Goal: Task Accomplishment & Management: Use online tool/utility

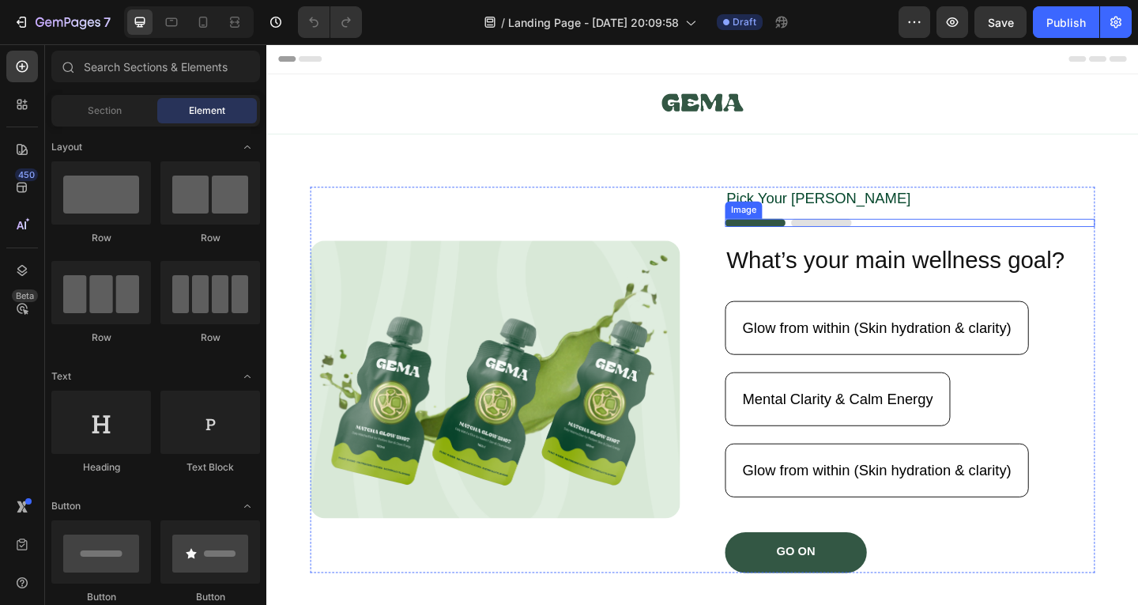
click at [858, 242] on img at bounding box center [834, 238] width 138 height 9
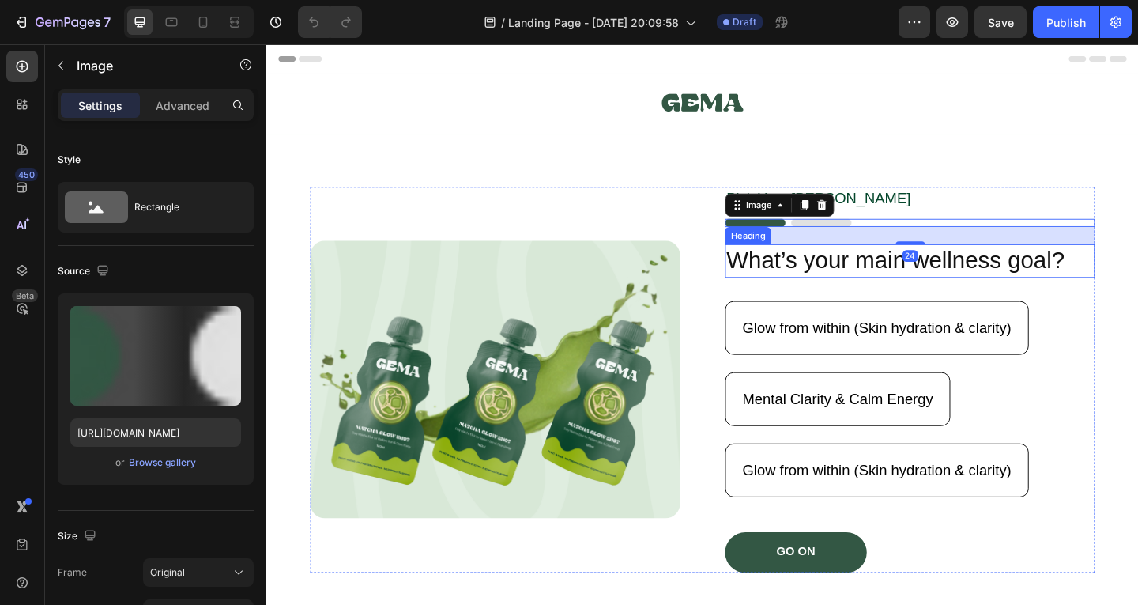
click at [860, 281] on h2 "What’s your main wellness goal?" at bounding box center [966, 280] width 402 height 36
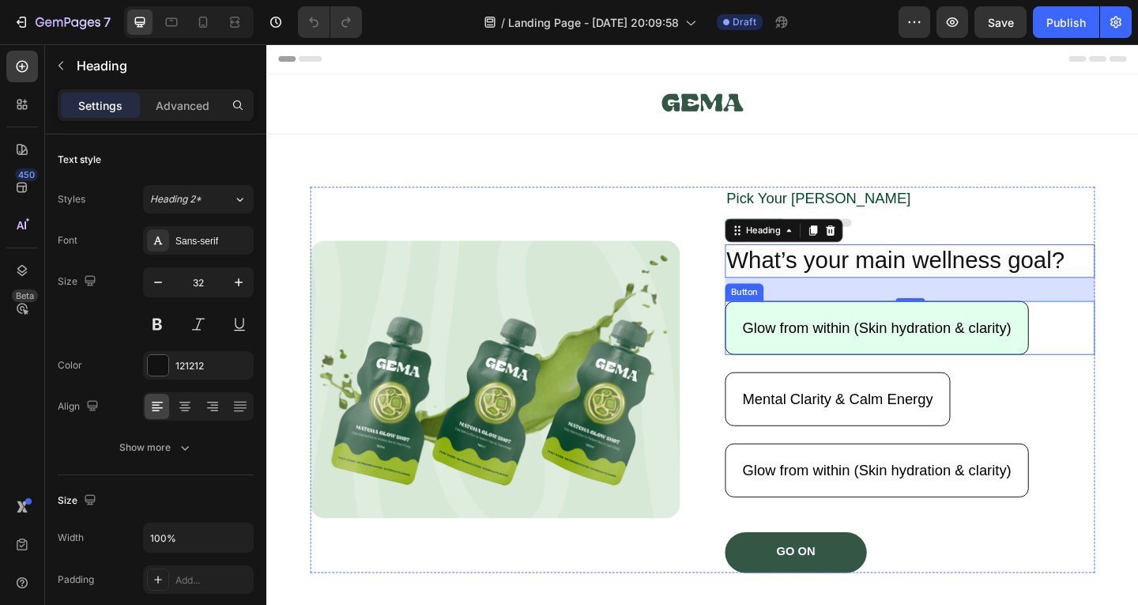
click at [867, 379] on button "Glow from within (Skin hydration & clarity)" at bounding box center [930, 352] width 330 height 59
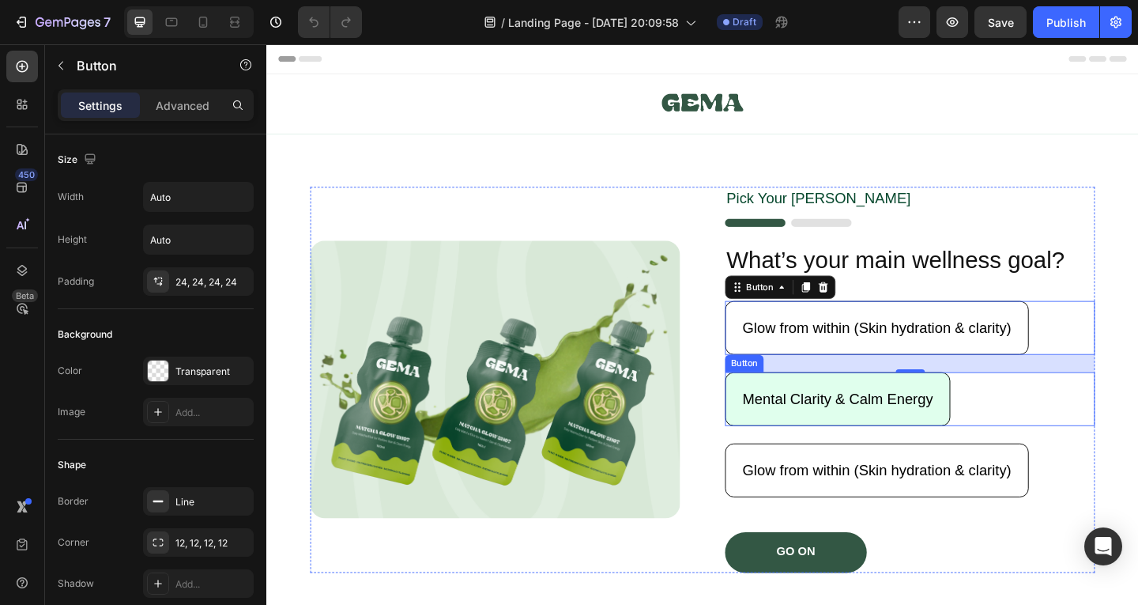
click at [858, 417] on button "Mental Clarity & Calm Energy" at bounding box center [887, 430] width 245 height 59
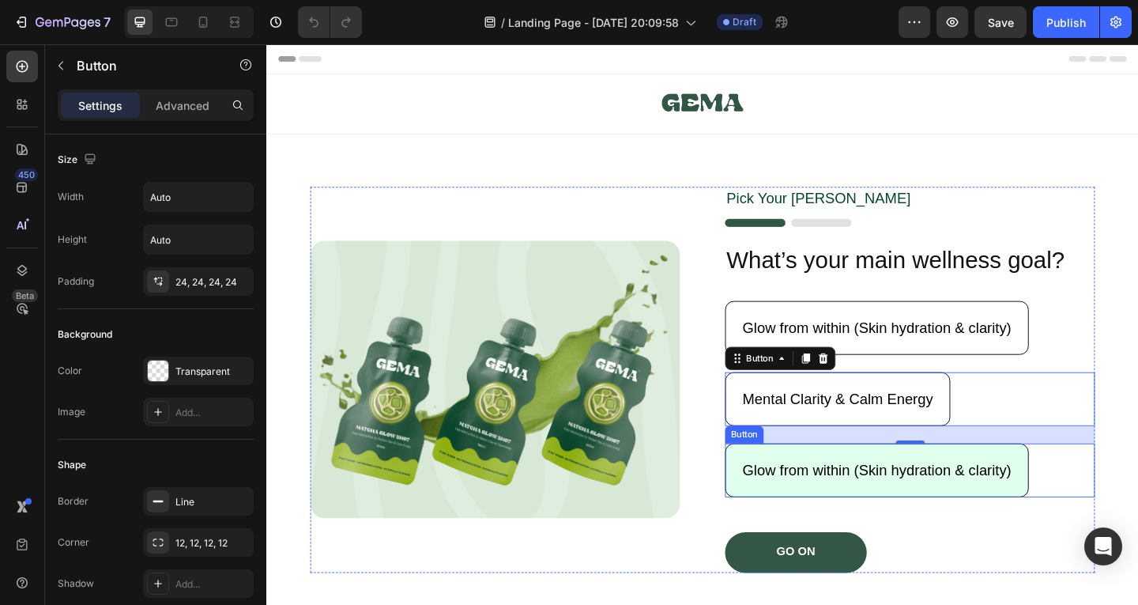
click at [857, 491] on button "Glow from within (Skin hydration & clarity)" at bounding box center [930, 507] width 330 height 59
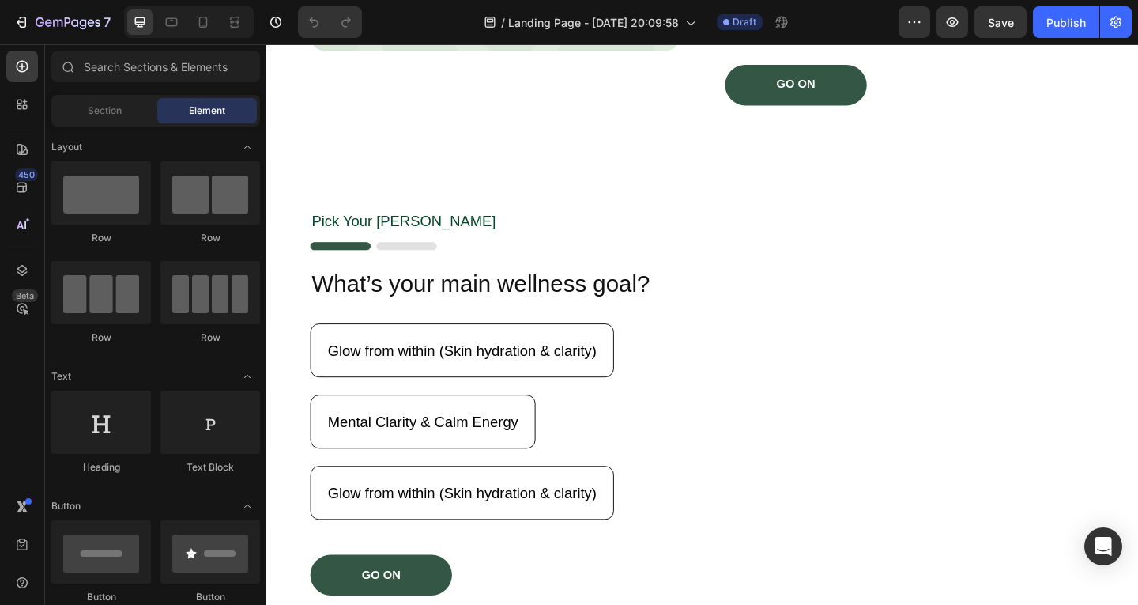
scroll to position [545, 0]
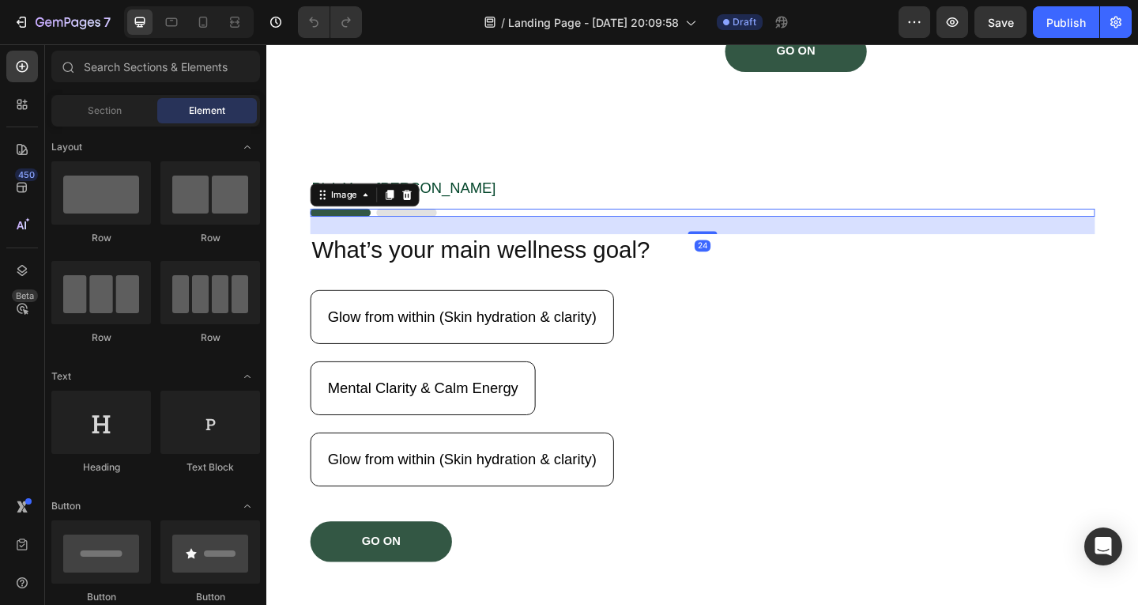
click at [410, 229] on img at bounding box center [383, 227] width 138 height 9
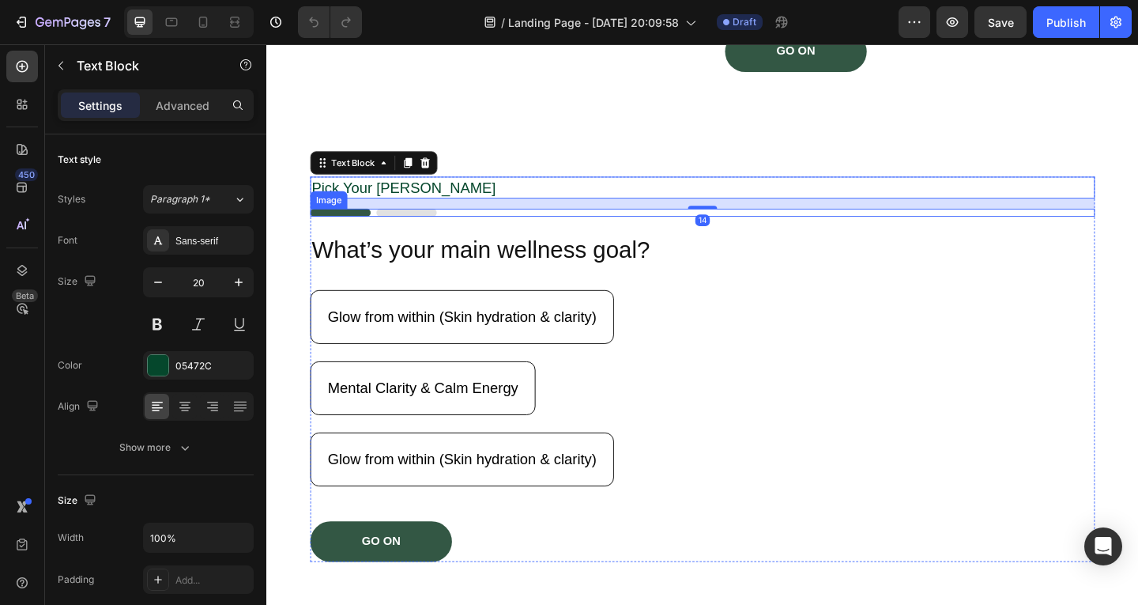
click at [430, 228] on img at bounding box center [383, 227] width 138 height 9
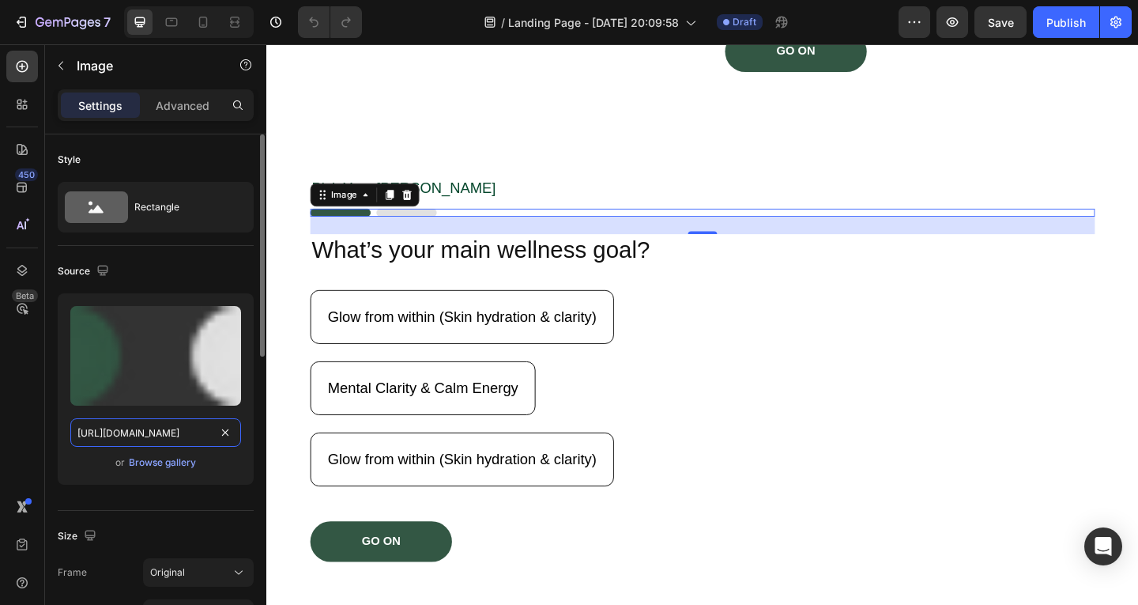
click at [207, 433] on input "[URL][DOMAIN_NAME]" at bounding box center [155, 432] width 171 height 28
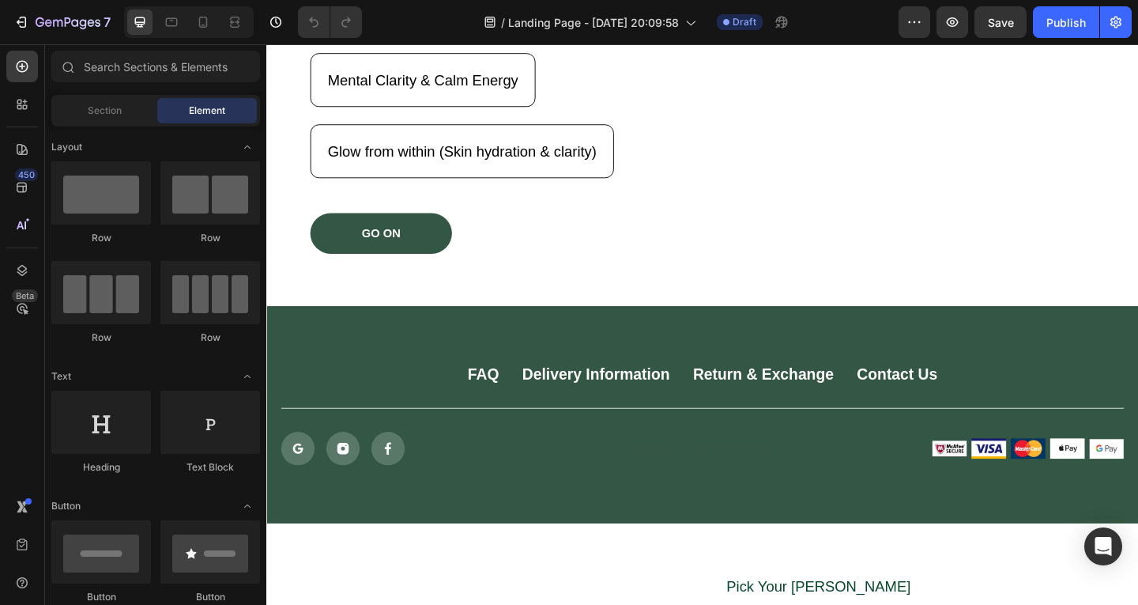
scroll to position [884, 0]
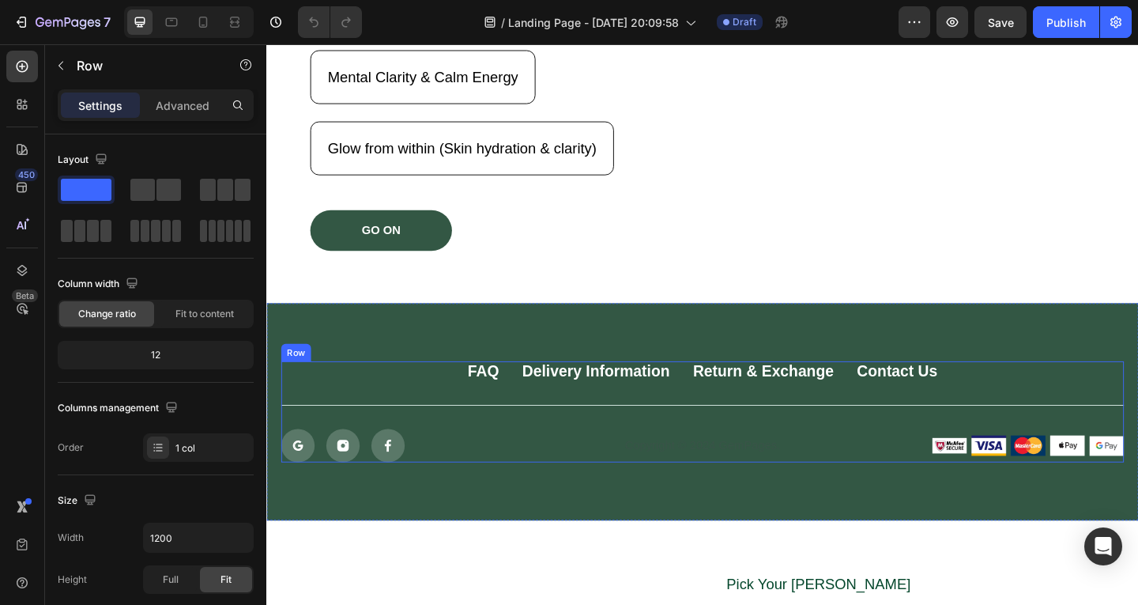
click at [1113, 458] on div "FAQ Button Delivery Information Button Return & Exchange Button Contact Us Butt…" at bounding box center [740, 444] width 917 height 110
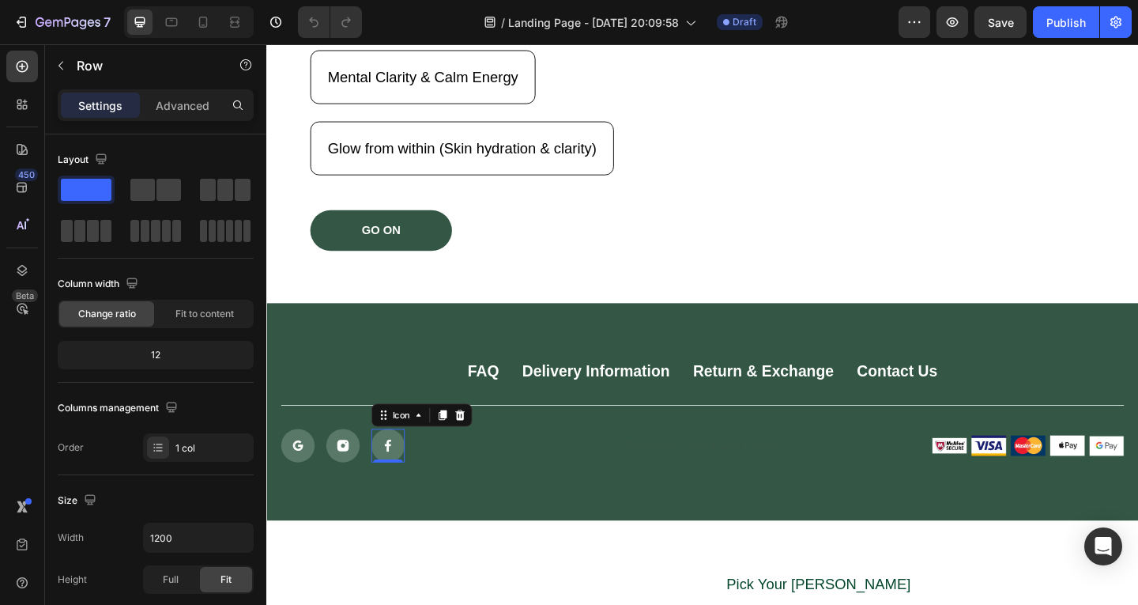
click at [387, 481] on div at bounding box center [398, 480] width 36 height 36
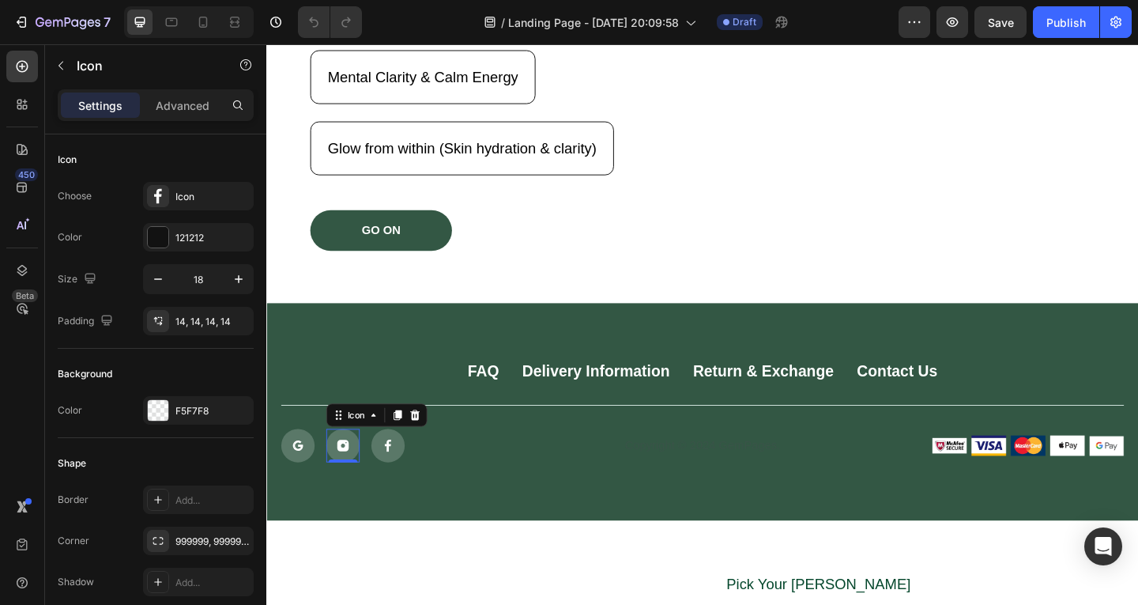
click at [360, 477] on div at bounding box center [349, 480] width 36 height 36
click at [310, 490] on div at bounding box center [300, 480] width 36 height 36
click at [284, 479] on div at bounding box center [300, 480] width 36 height 36
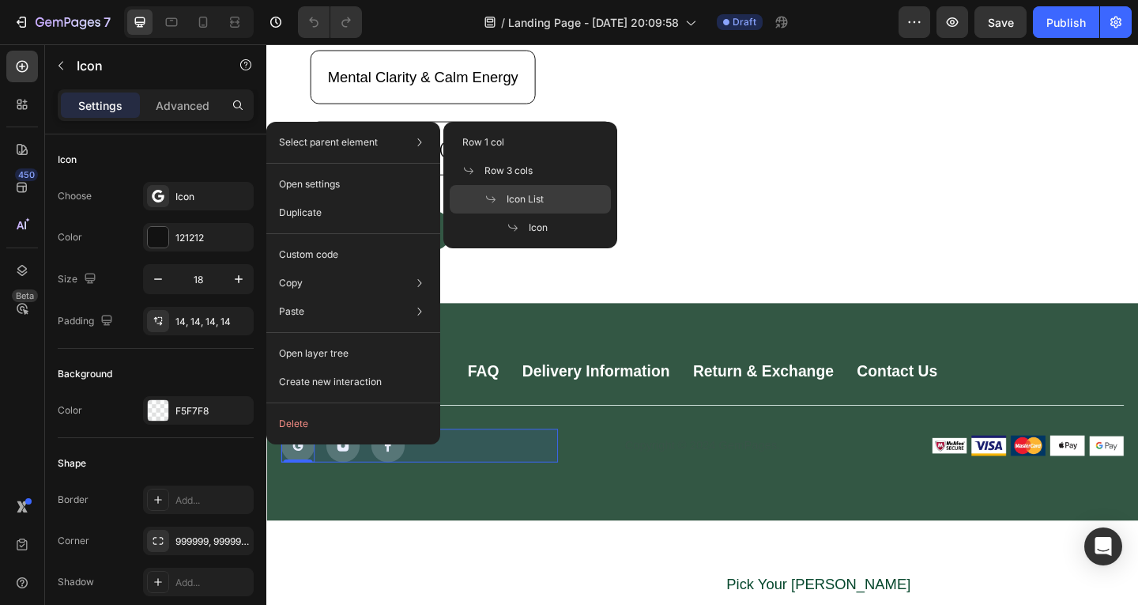
click at [501, 203] on span at bounding box center [496, 199] width 22 height 13
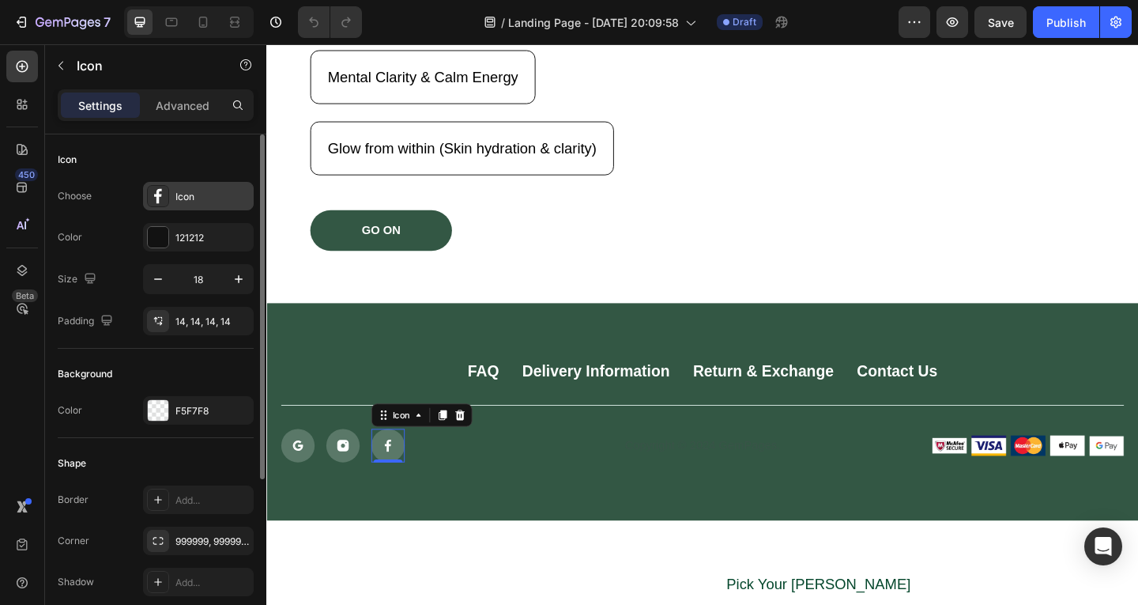
click at [201, 191] on div "Icon" at bounding box center [213, 197] width 74 height 14
click at [217, 159] on div "Icon" at bounding box center [156, 159] width 196 height 25
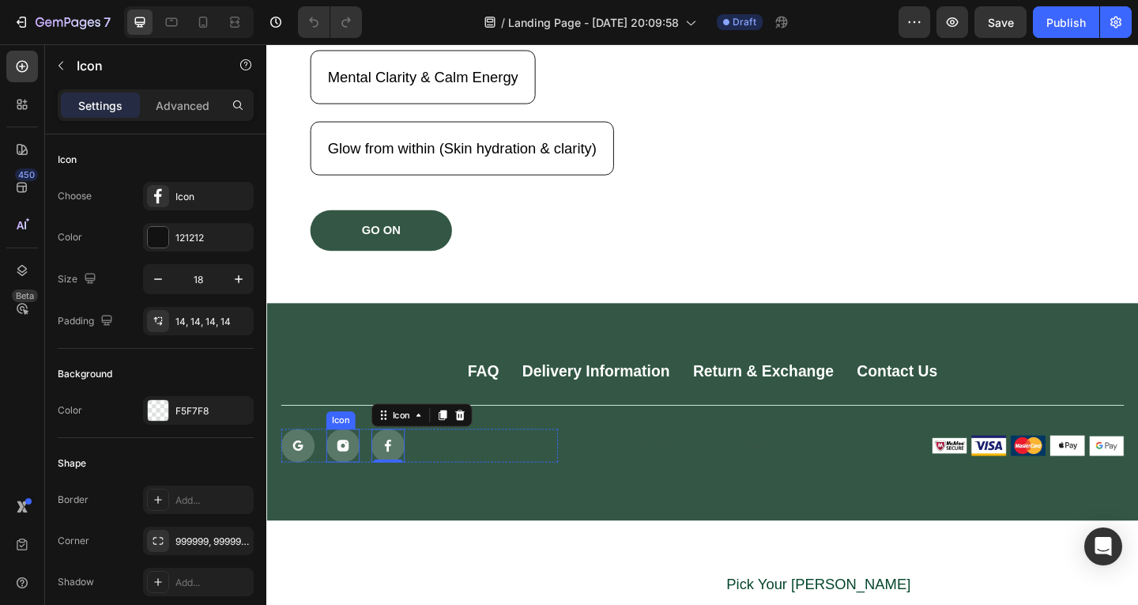
click at [357, 475] on div at bounding box center [349, 480] width 36 height 36
click at [302, 482] on icon at bounding box center [300, 481] width 14 height 14
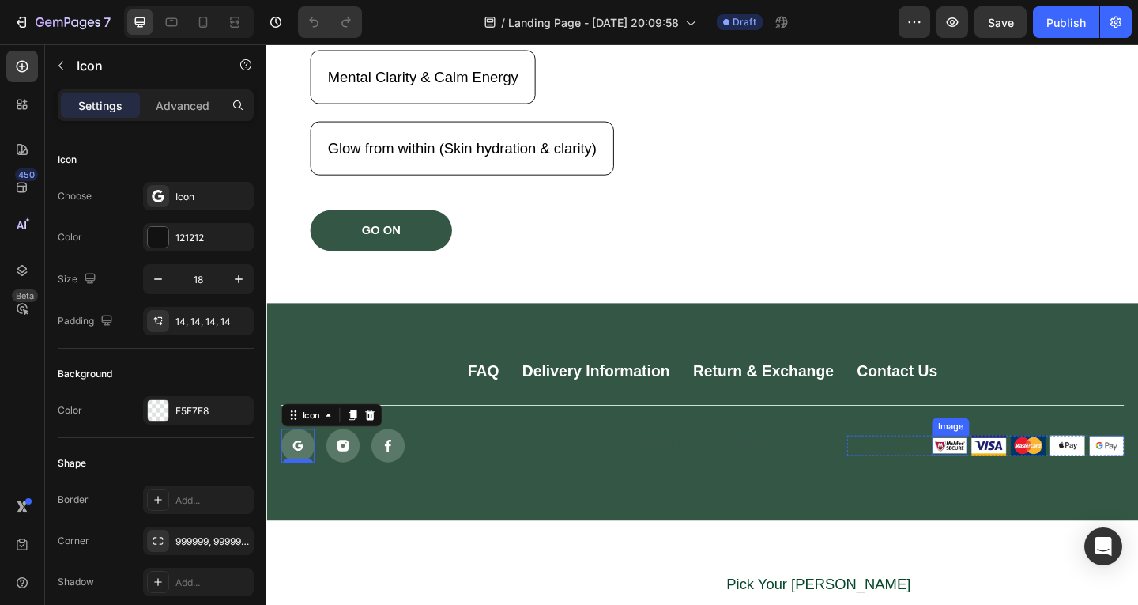
click at [1016, 480] on img at bounding box center [1010, 481] width 38 height 22
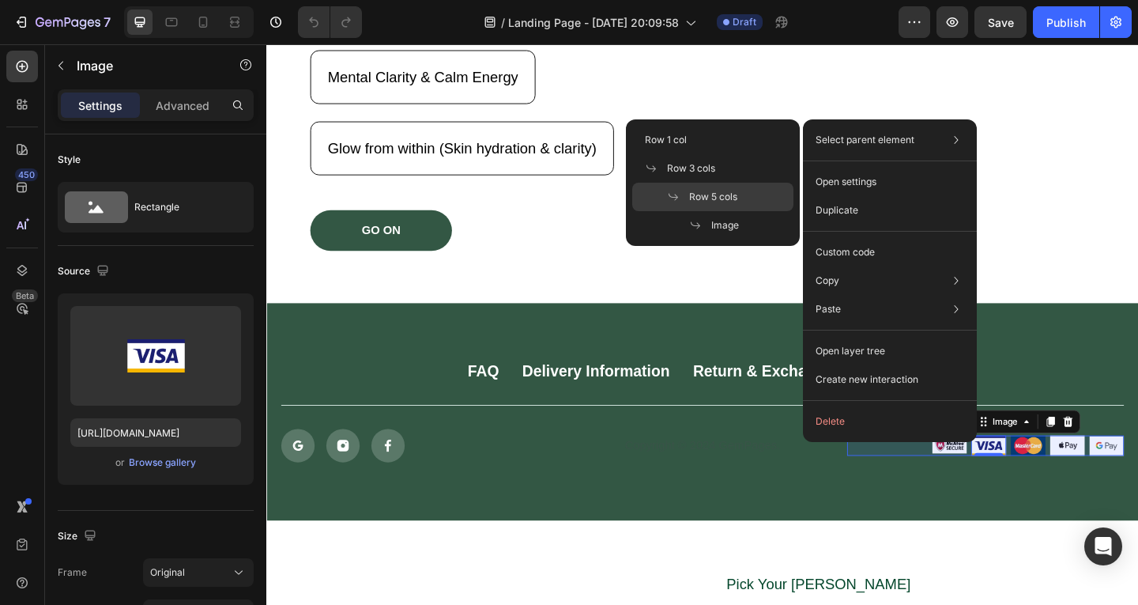
click at [739, 211] on div "Row 5 cols" at bounding box center [712, 225] width 161 height 28
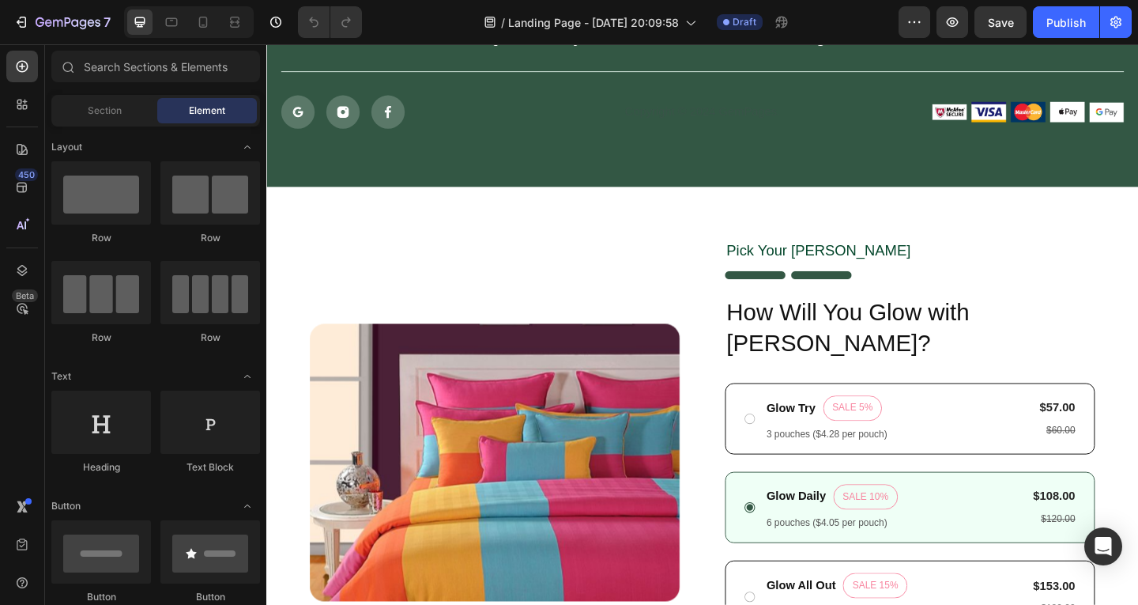
scroll to position [1250, 0]
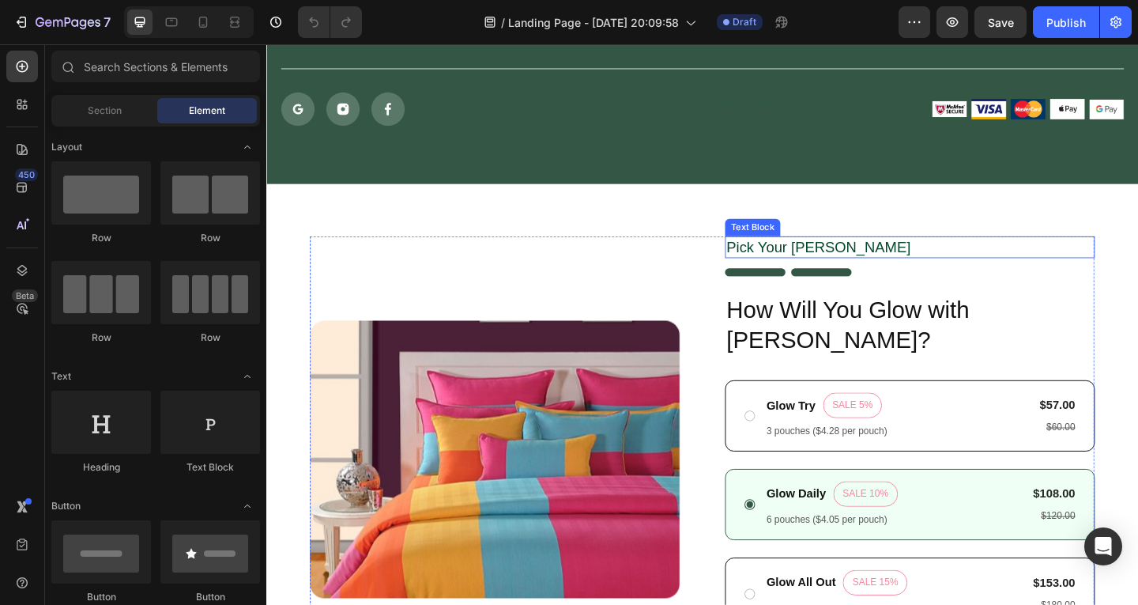
click at [823, 270] on p "Pick Your [PERSON_NAME]" at bounding box center [966, 265] width 399 height 21
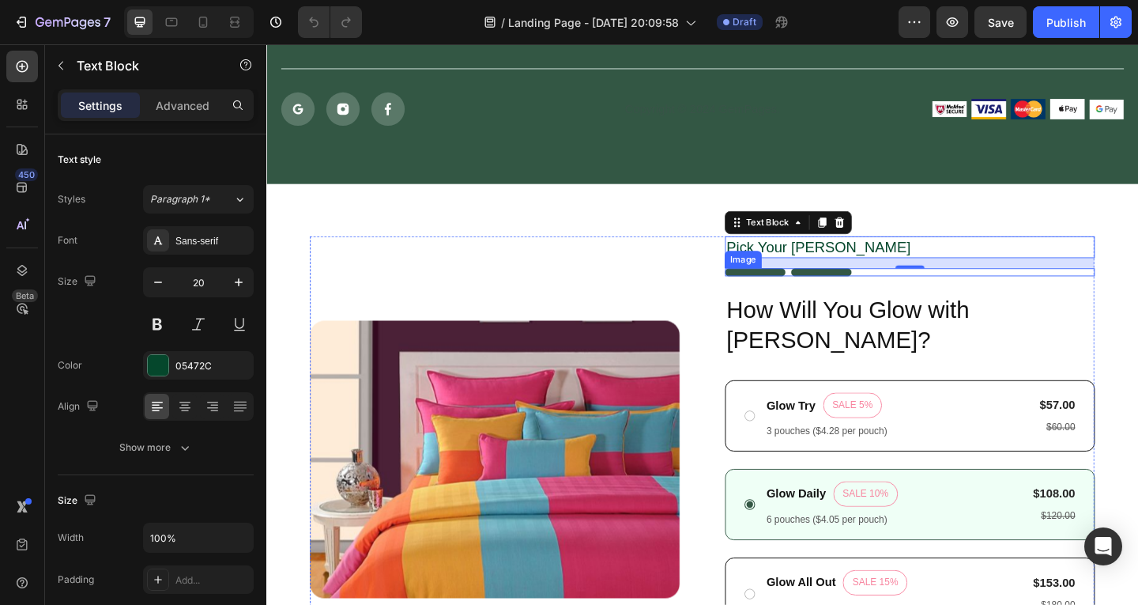
click at [817, 295] on img at bounding box center [834, 292] width 138 height 9
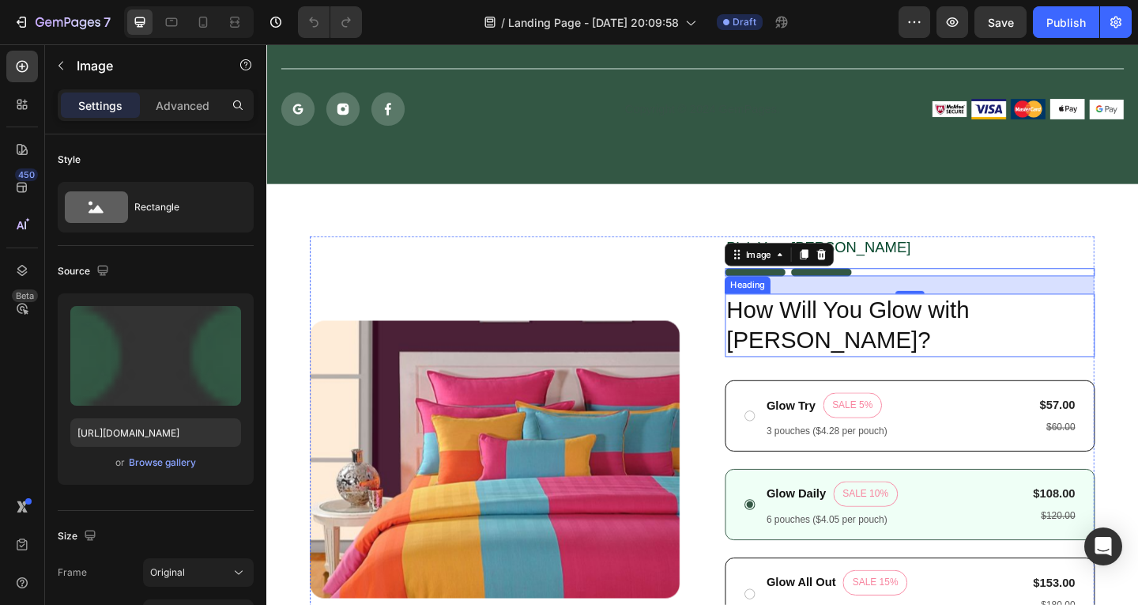
click at [832, 335] on h2 "How Will You Glow with [PERSON_NAME]?" at bounding box center [966, 349] width 402 height 69
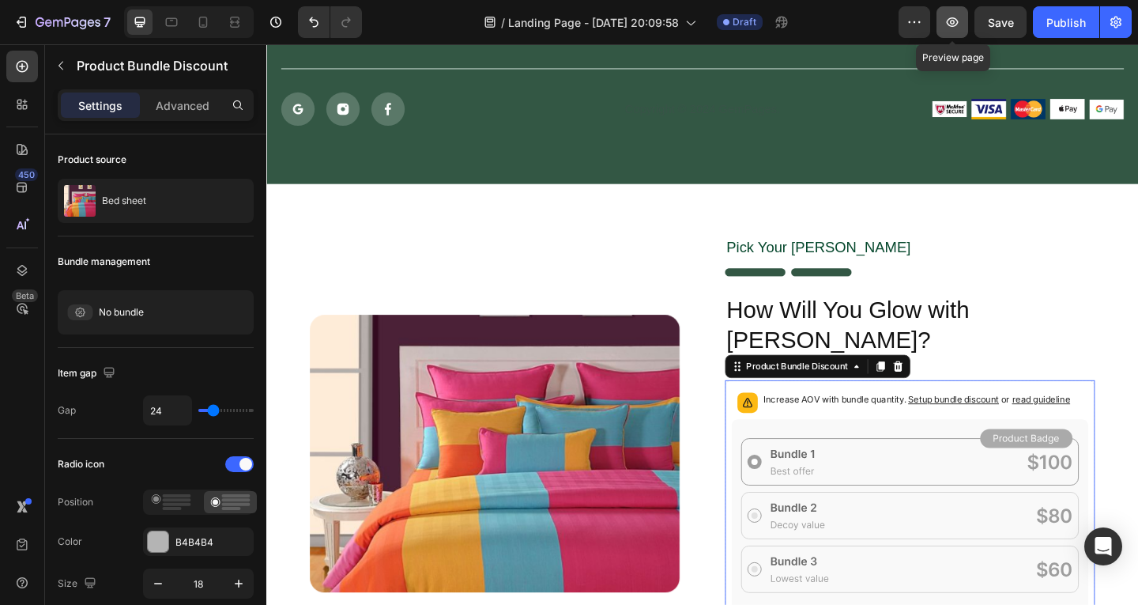
click at [953, 20] on icon "button" at bounding box center [953, 22] width 16 height 16
click at [952, 21] on icon "button" at bounding box center [953, 21] width 12 height 9
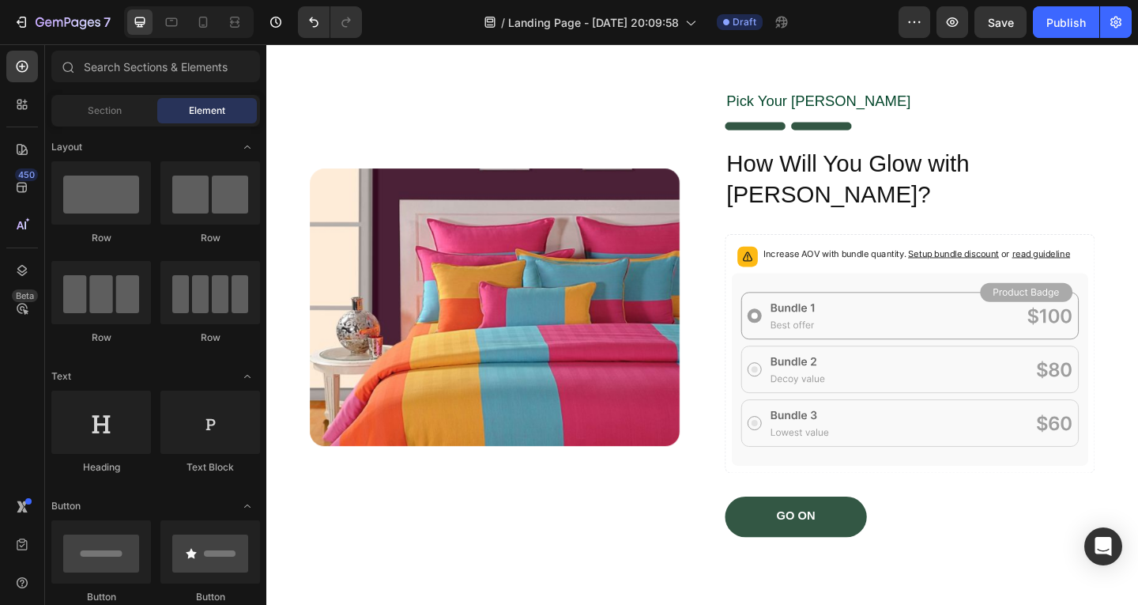
scroll to position [1376, 0]
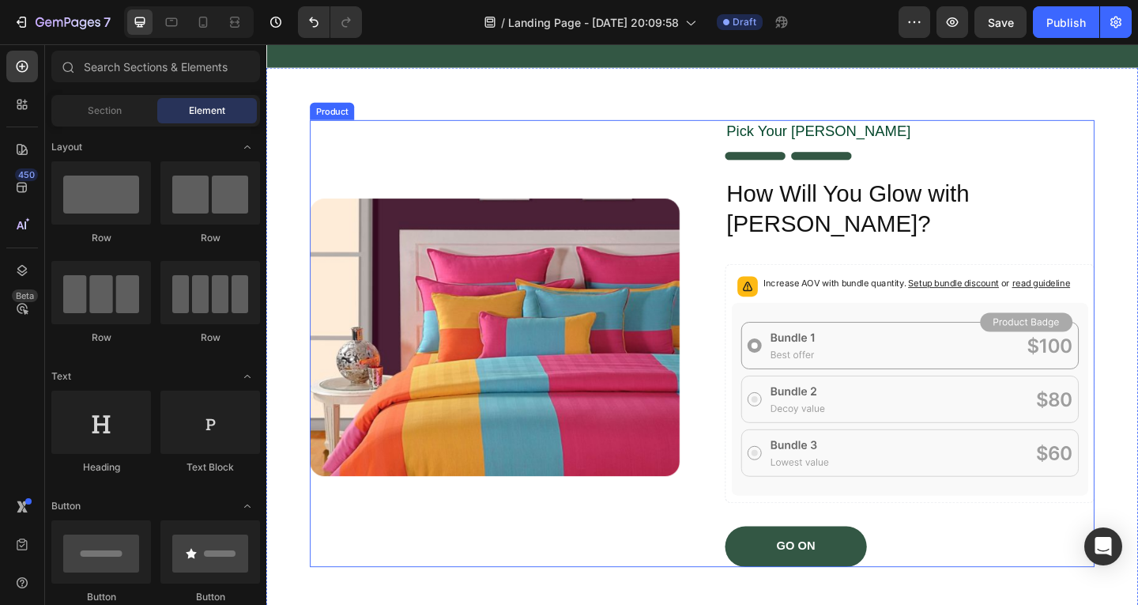
click at [779, 228] on div "Pick Your [PERSON_NAME] Text Block Image How Will You Glow with [PERSON_NAME]? …" at bounding box center [966, 368] width 402 height 485
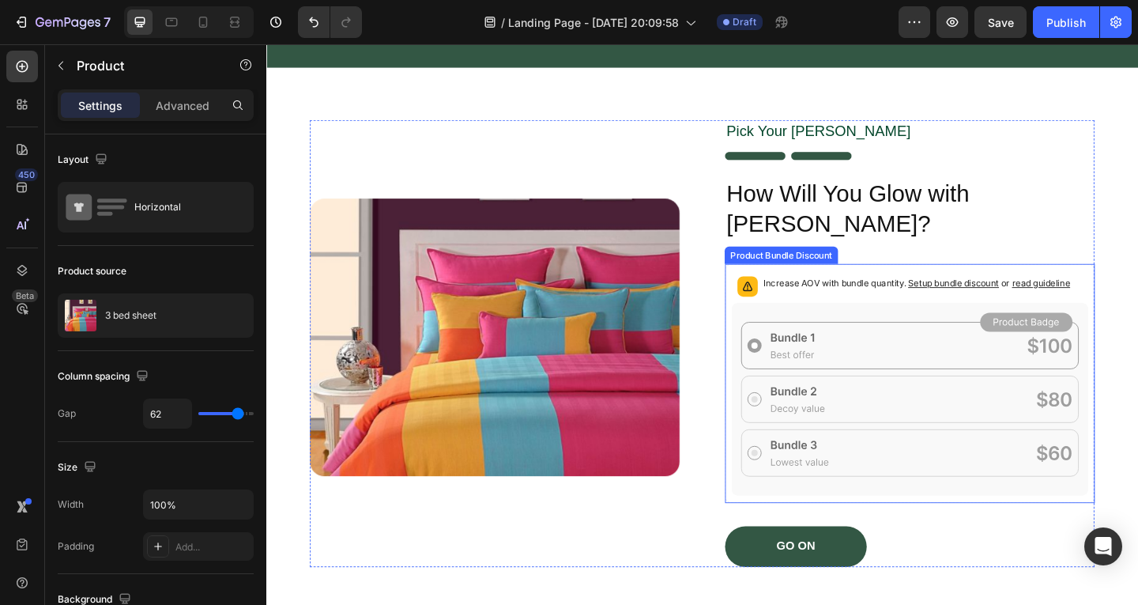
click at [972, 296] on p "Increase AOV with bundle quantity. Setup bundle discount or read guideline" at bounding box center [974, 304] width 334 height 16
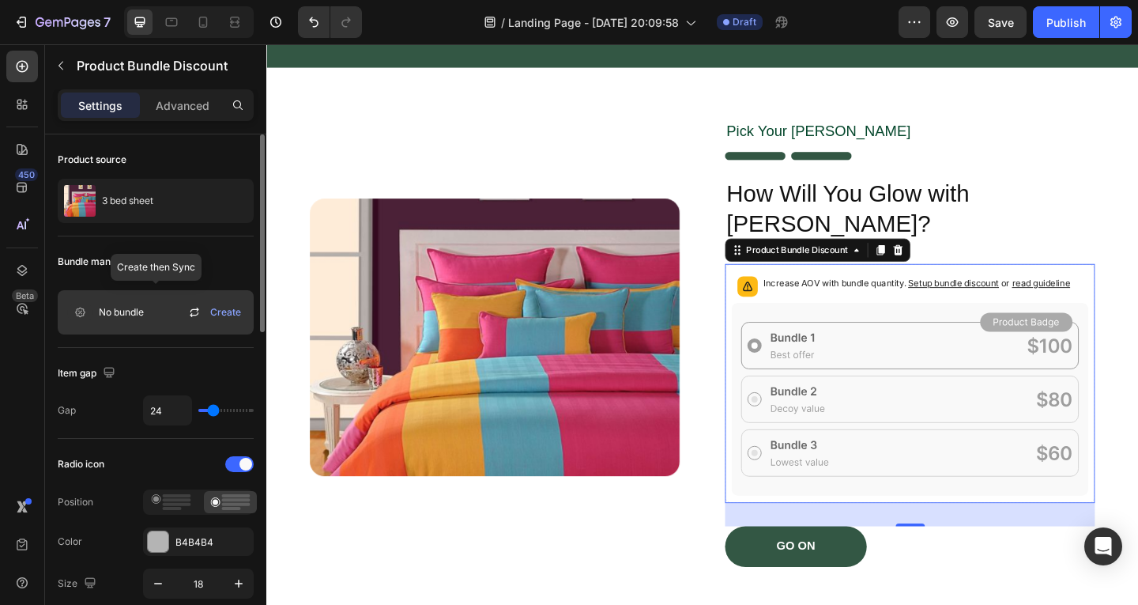
click at [127, 312] on span "No bundle" at bounding box center [121, 312] width 45 height 14
click at [168, 311] on div "No bundle Create" at bounding box center [156, 312] width 196 height 44
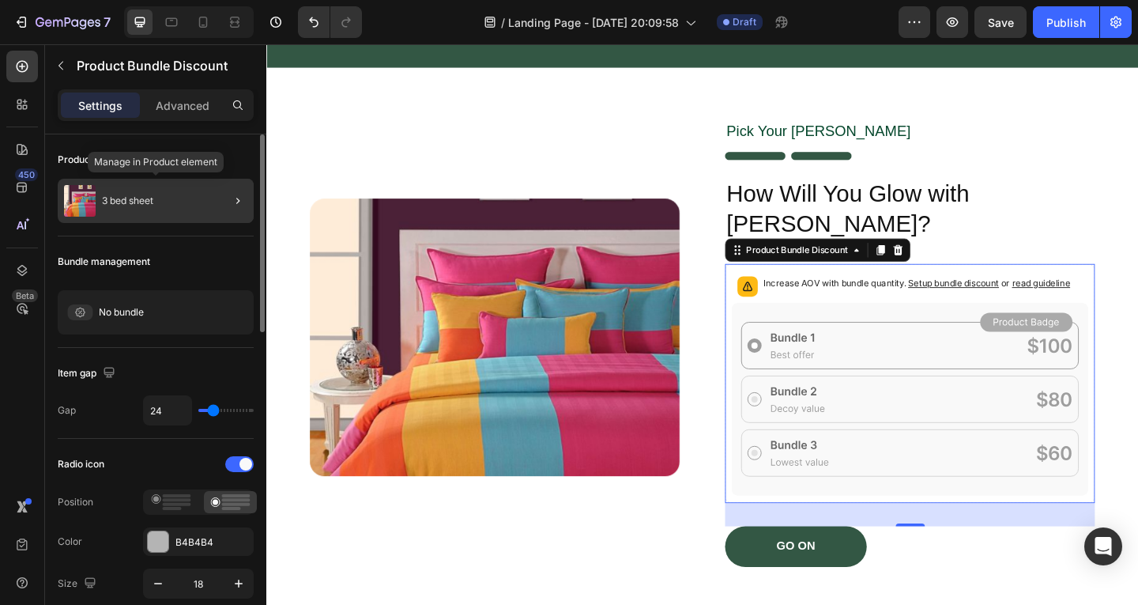
click at [114, 200] on p "3 bed sheet" at bounding box center [127, 200] width 51 height 11
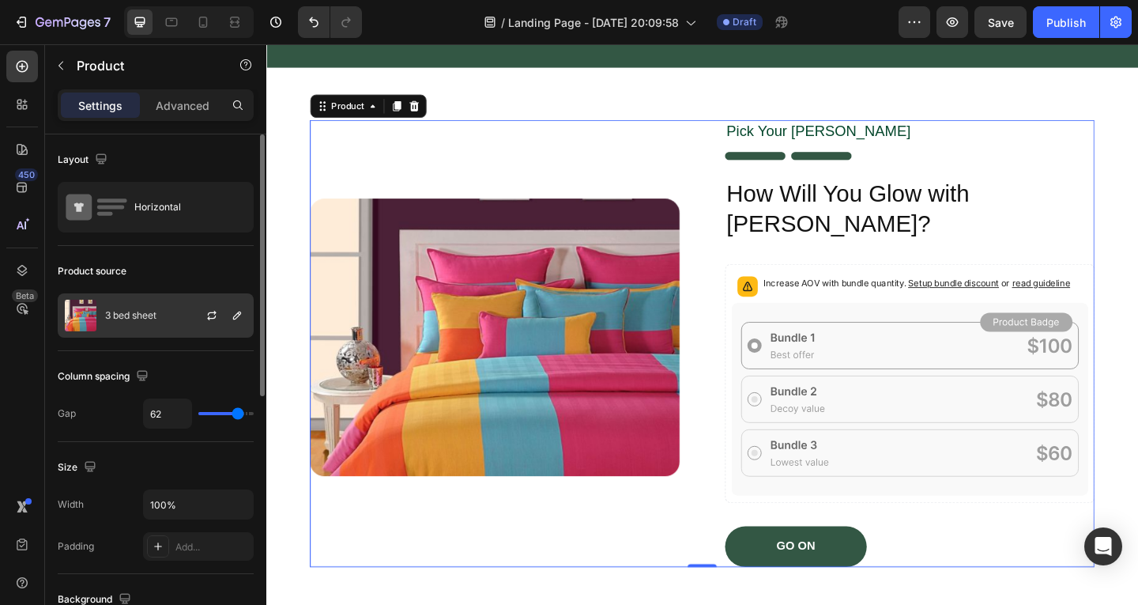
click at [115, 320] on p "3 bed sheet" at bounding box center [130, 315] width 51 height 11
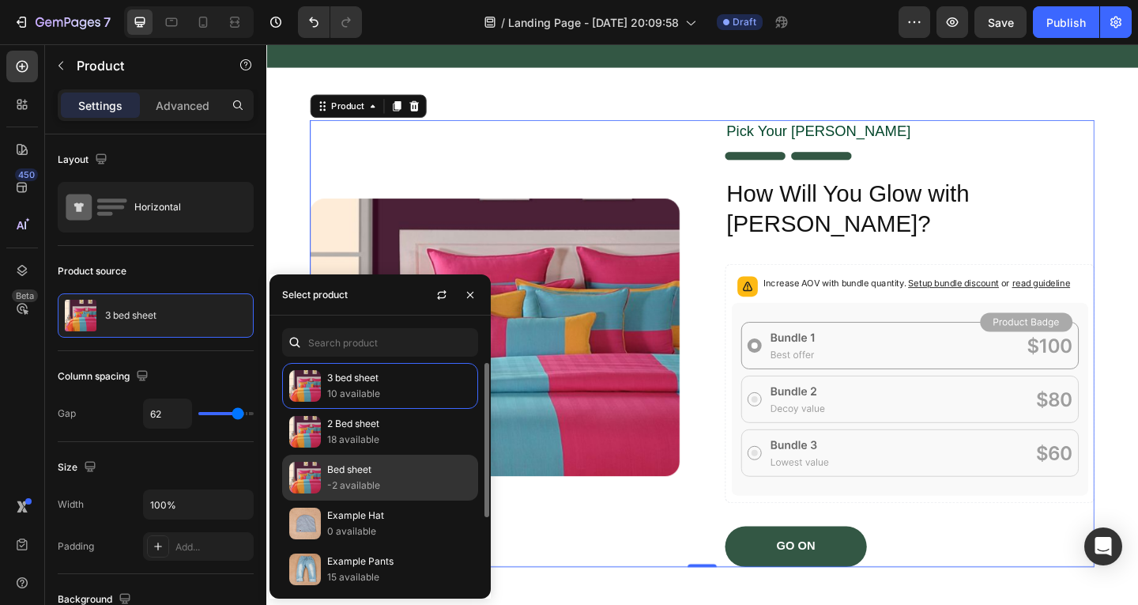
click at [469, 472] on p "Bed sheet" at bounding box center [399, 470] width 144 height 16
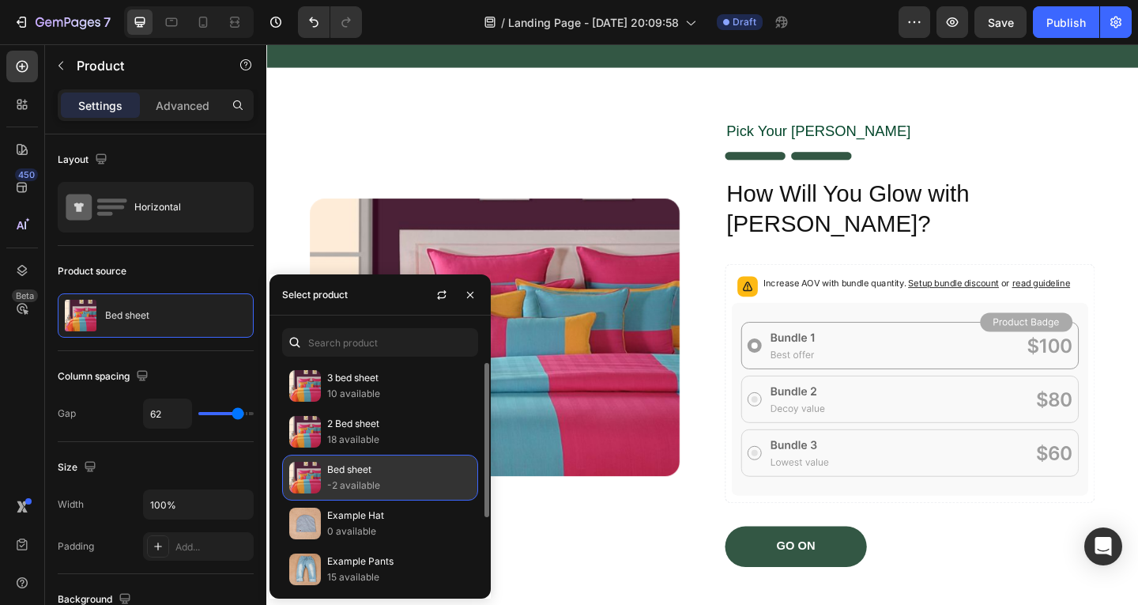
click at [371, 484] on p "-2 available" at bounding box center [399, 486] width 144 height 16
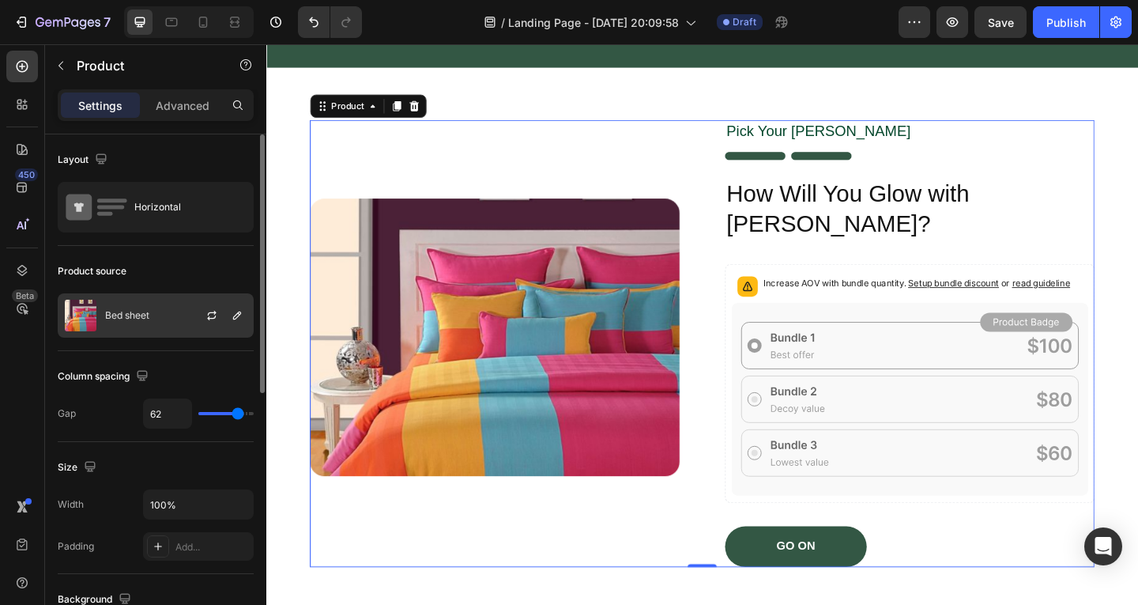
click at [149, 311] on p "Bed sheet" at bounding box center [127, 315] width 44 height 11
click at [190, 319] on div at bounding box center [218, 315] width 70 height 43
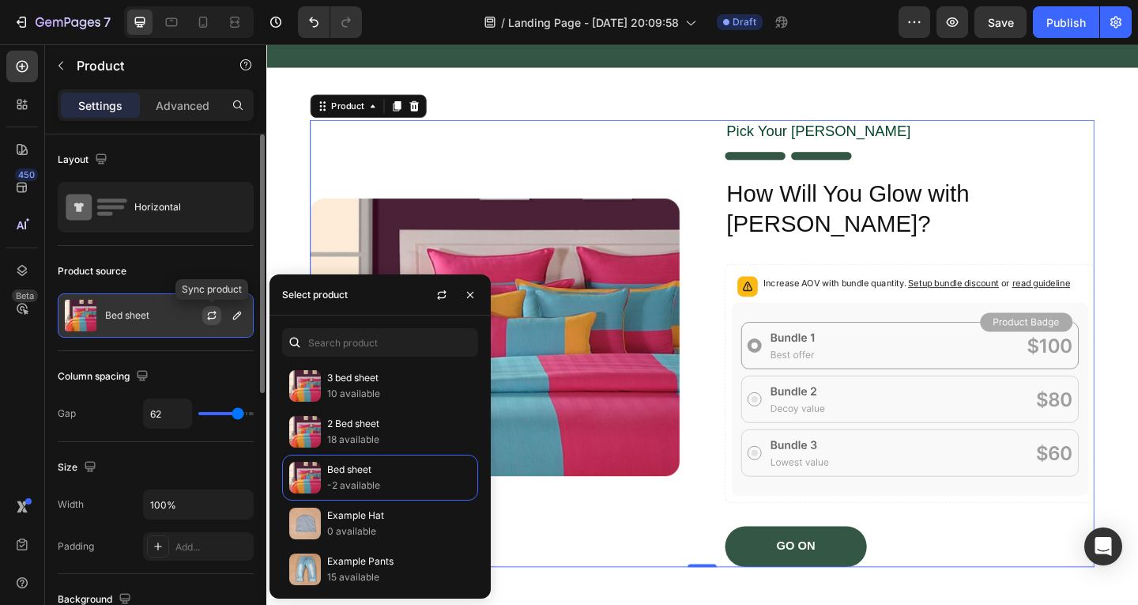
click at [216, 314] on icon "button" at bounding box center [212, 315] width 13 height 13
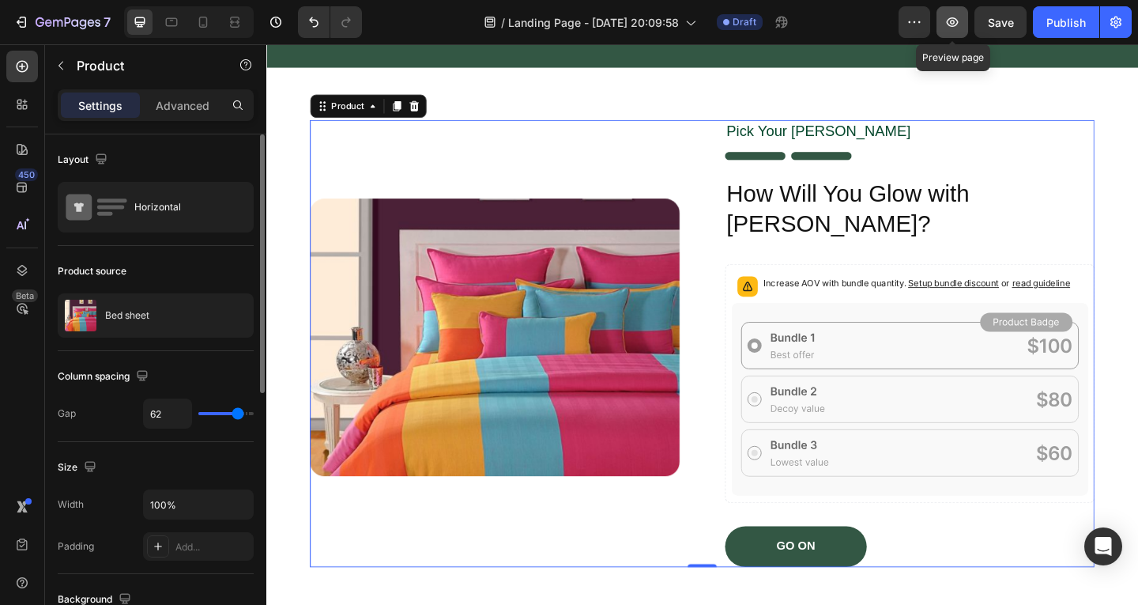
click at [953, 30] on button "button" at bounding box center [953, 22] width 32 height 32
click at [1061, 21] on div "Publish" at bounding box center [1067, 22] width 40 height 17
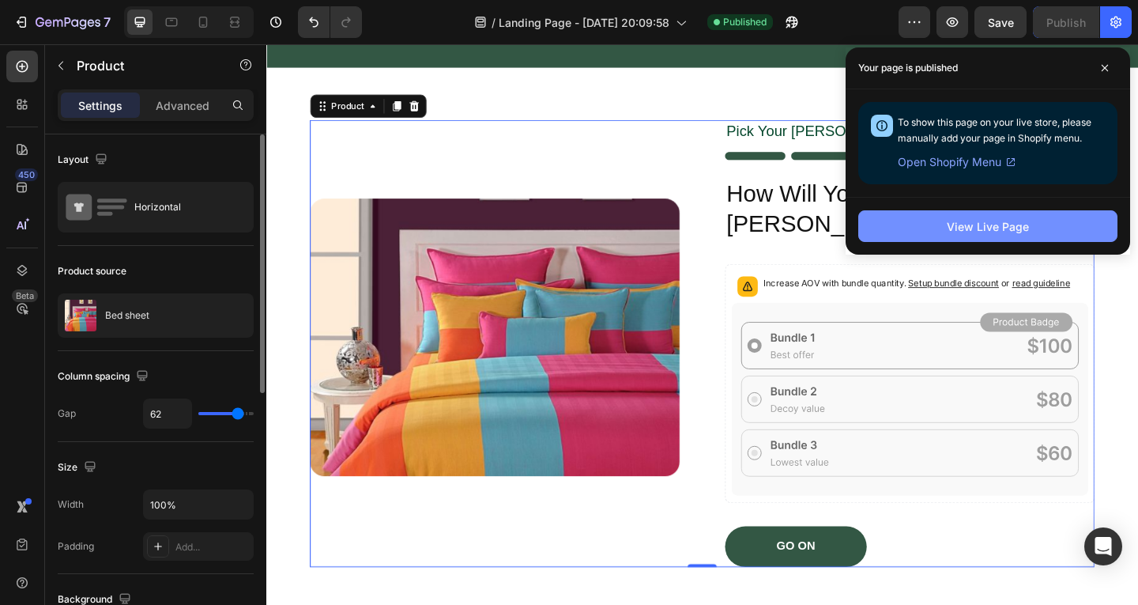
click at [998, 222] on div "View Live Page" at bounding box center [988, 226] width 82 height 17
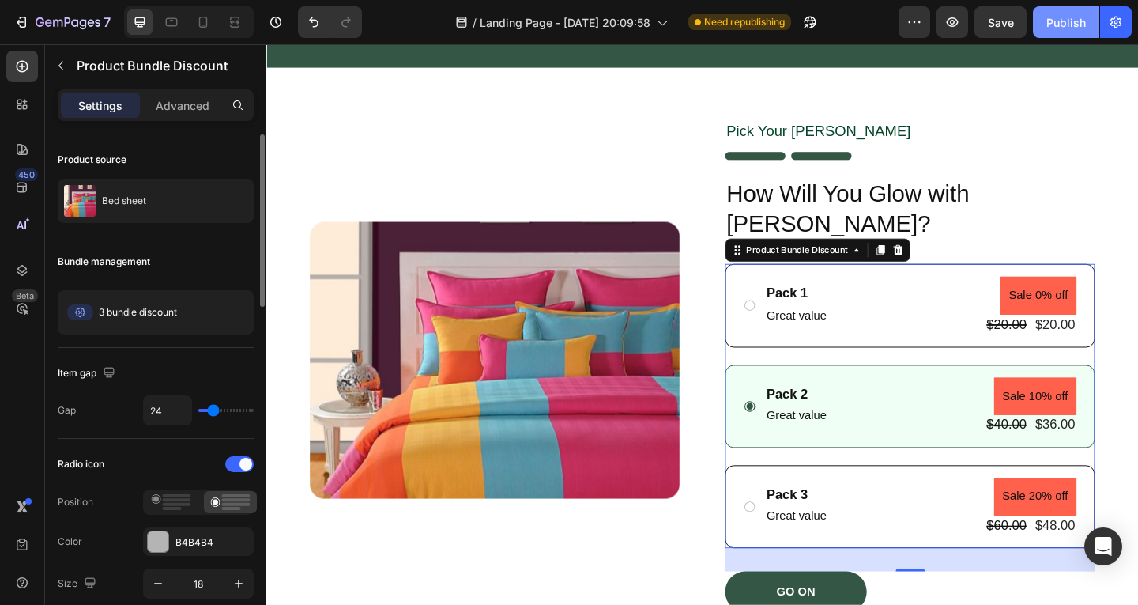
click at [1051, 21] on div "Publish" at bounding box center [1067, 22] width 40 height 17
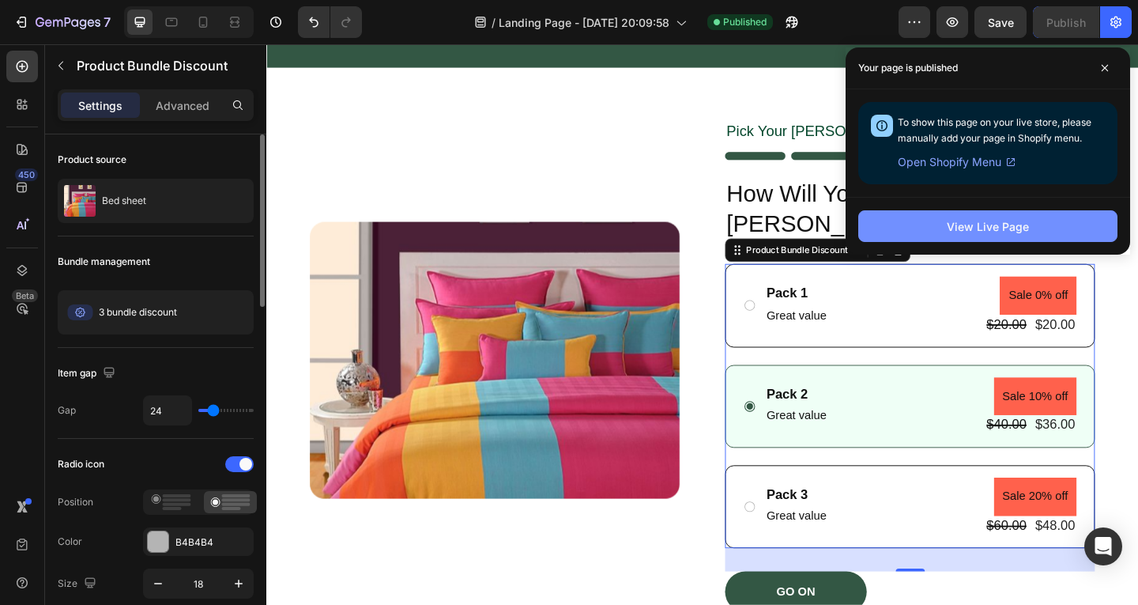
click at [967, 225] on div "View Live Page" at bounding box center [988, 226] width 82 height 17
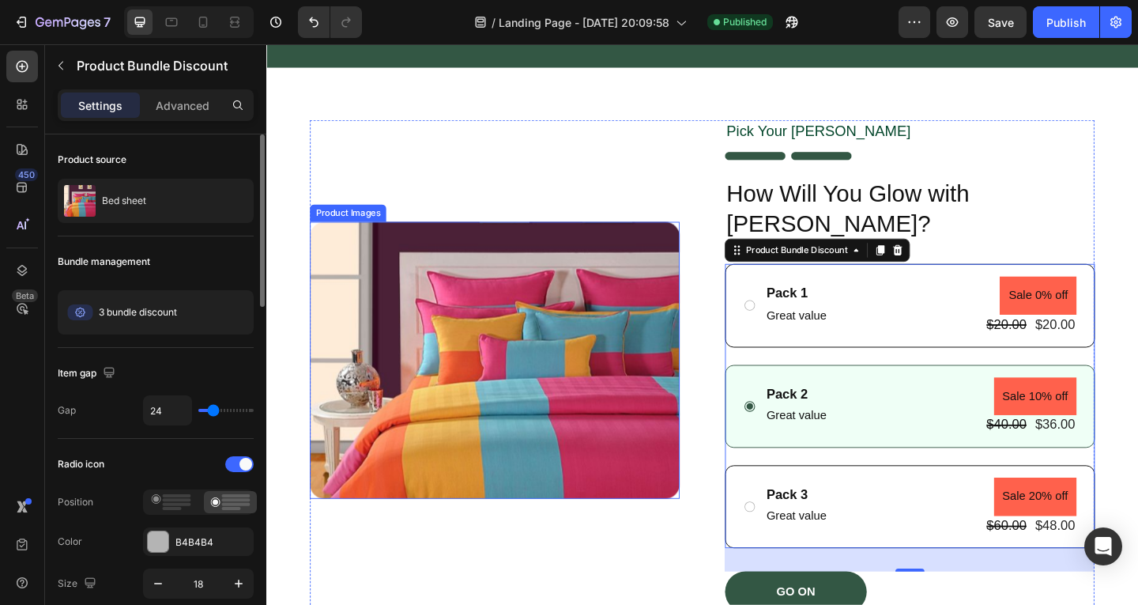
click at [656, 257] on img at bounding box center [515, 388] width 402 height 302
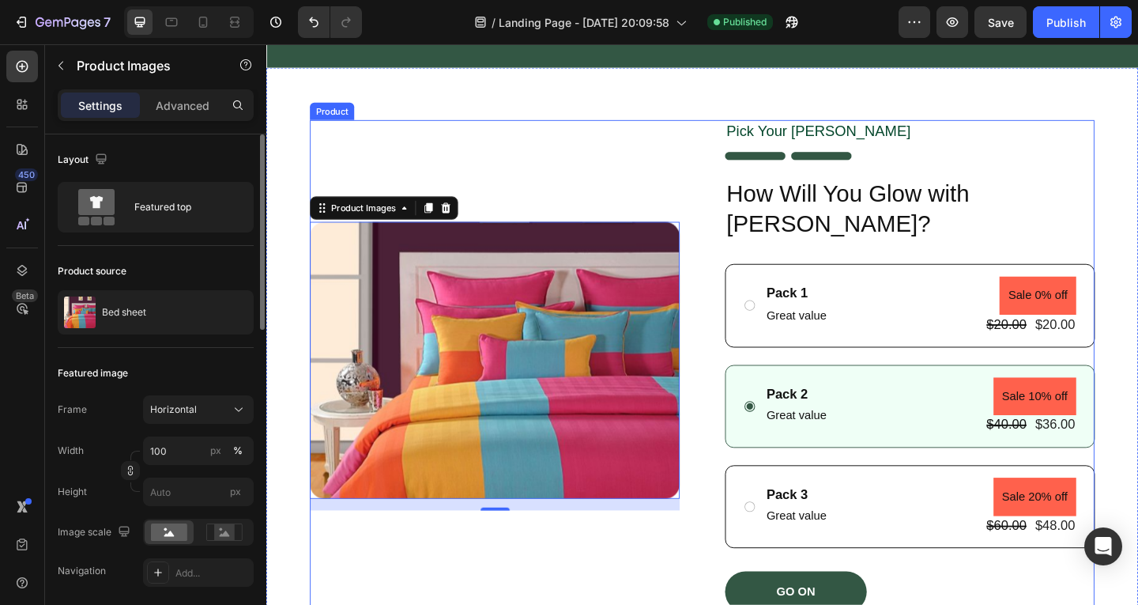
click at [715, 133] on div "Product Images 16 Pick Your [PERSON_NAME] Text Block Image How Will You Glow wi…" at bounding box center [741, 393] width 854 height 535
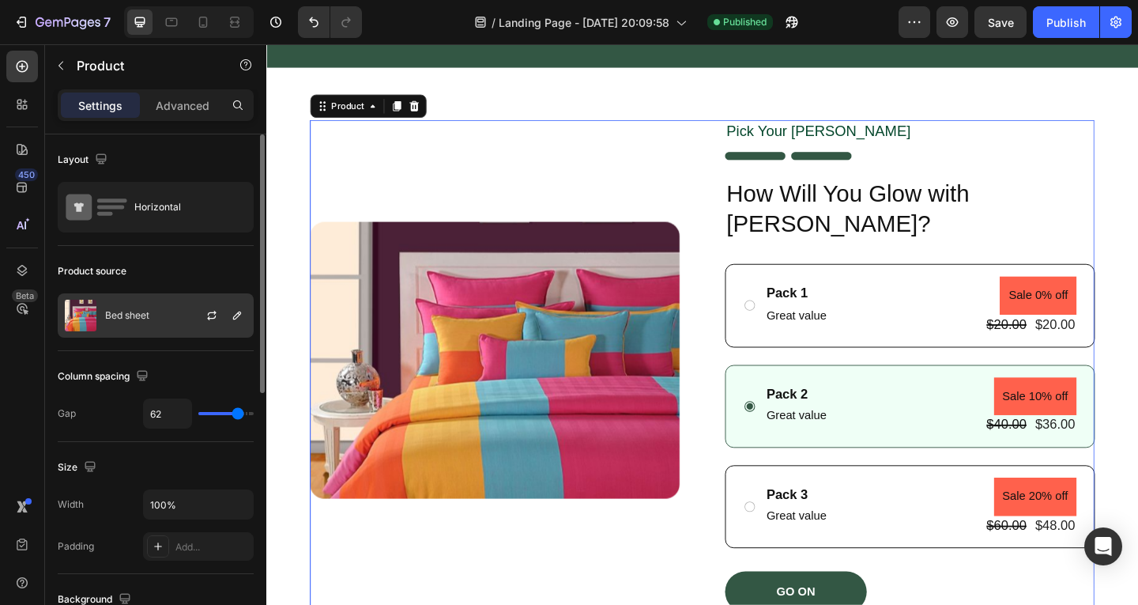
click at [123, 318] on p "Bed sheet" at bounding box center [127, 315] width 44 height 11
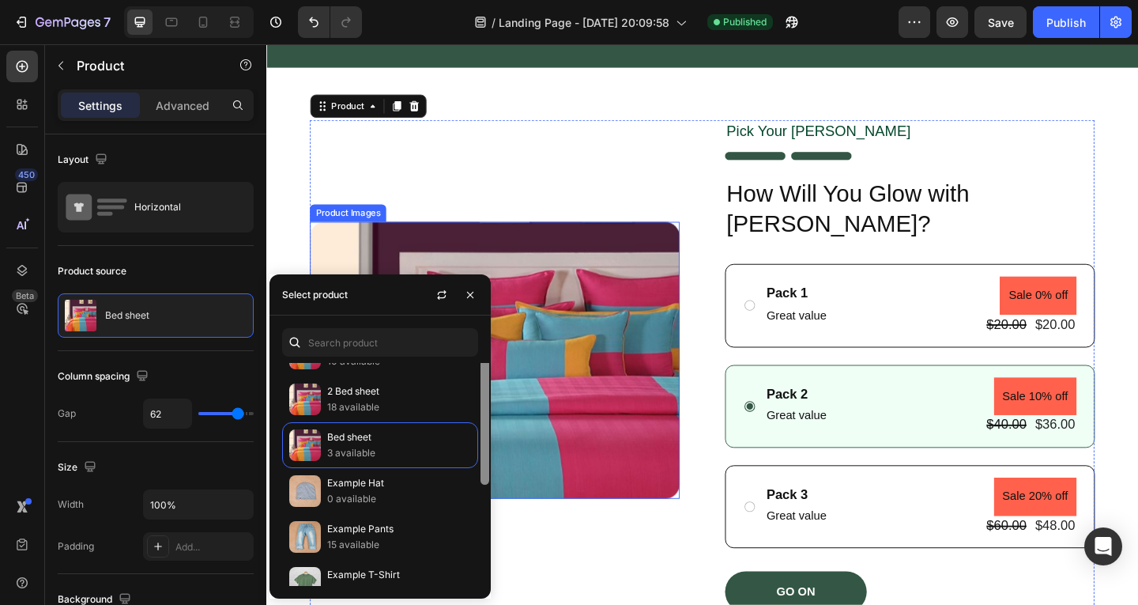
scroll to position [0, 0]
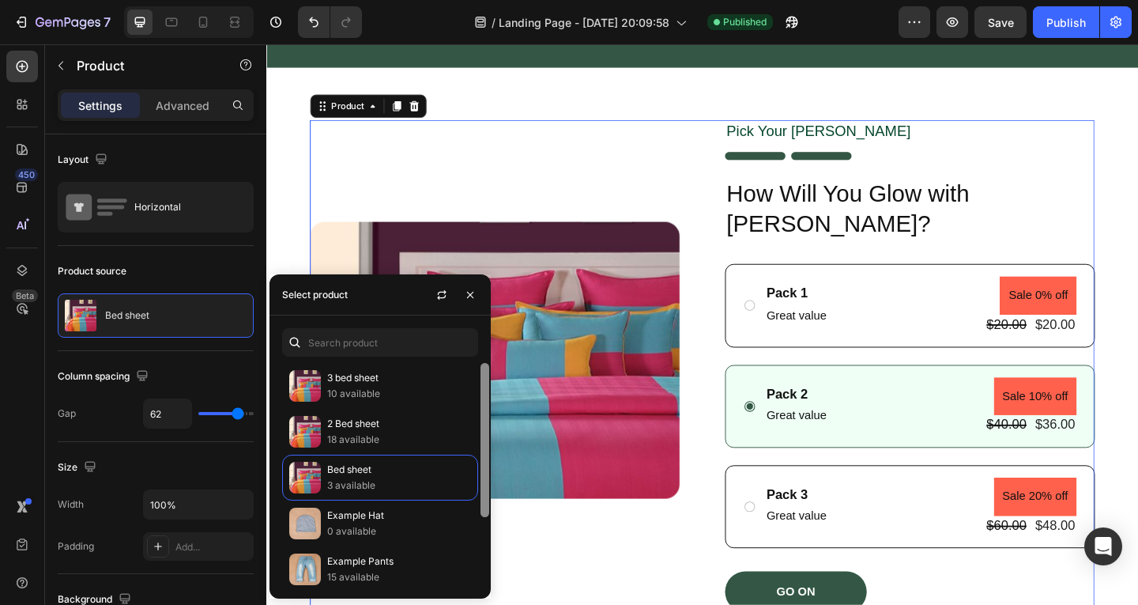
drag, startPoint x: 485, startPoint y: 434, endPoint x: 485, endPoint y: 407, distance: 26.9
click at [485, 407] on div at bounding box center [485, 440] width 9 height 154
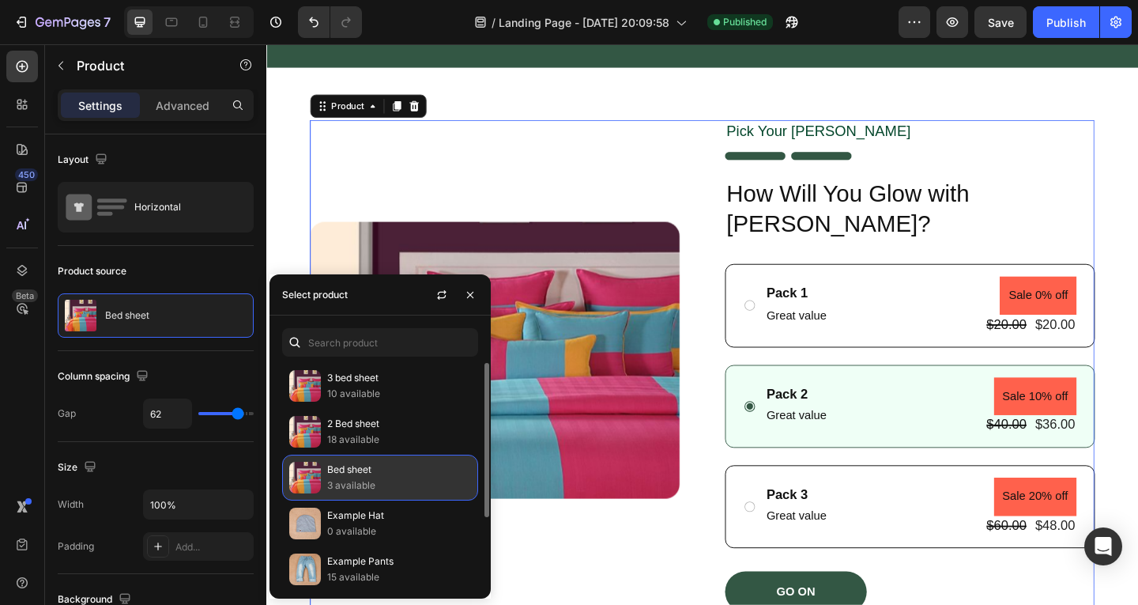
click at [396, 485] on p "3 available" at bounding box center [399, 486] width 144 height 16
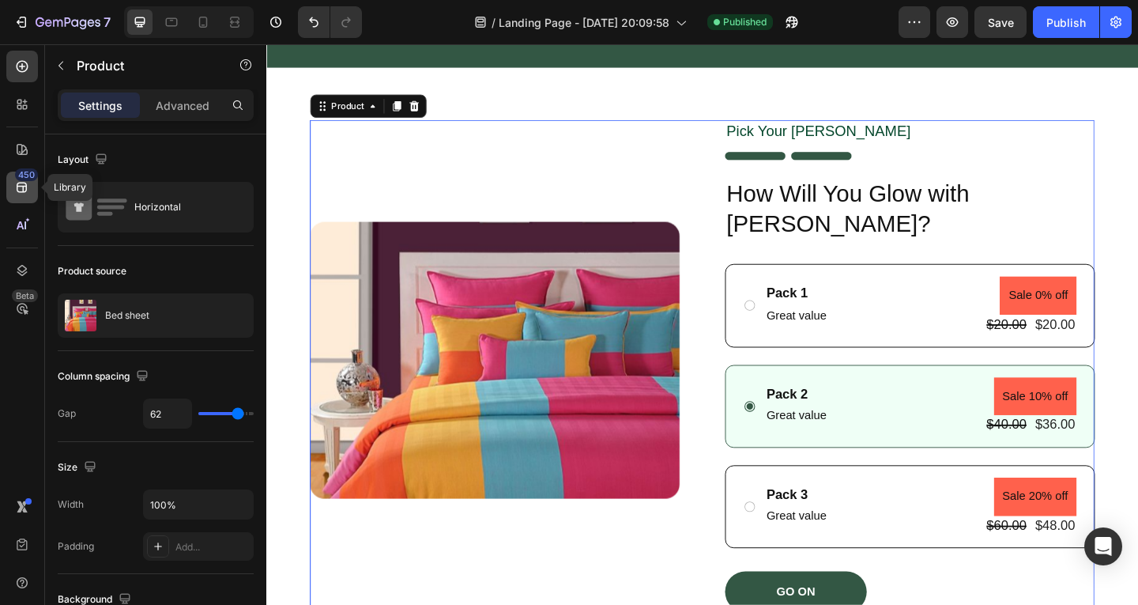
drag, startPoint x: 9, startPoint y: 156, endPoint x: 9, endPoint y: 194, distance: 38.7
click at [9, 194] on div "450 Library Beta" at bounding box center [22, 271] width 32 height 440
click at [798, 25] on icon "button" at bounding box center [792, 22] width 16 height 16
click at [546, 245] on img at bounding box center [515, 388] width 402 height 302
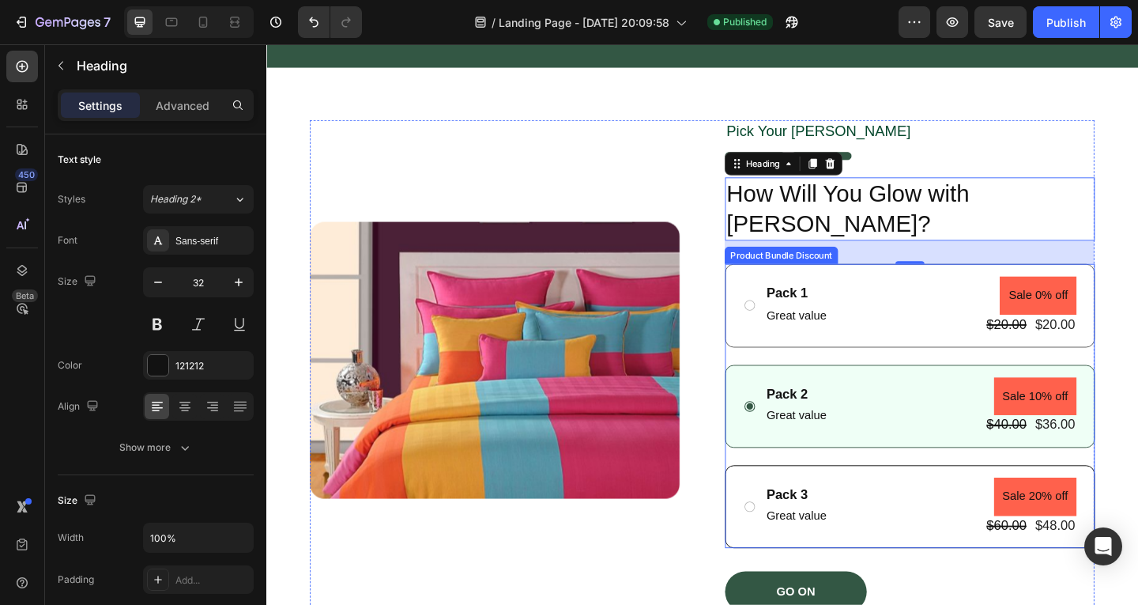
click at [877, 283] on div "Pack 1 Text Block Great value Text Block Sale 0% off Product Badge $20.00 Produ…" at bounding box center [966, 328] width 402 height 90
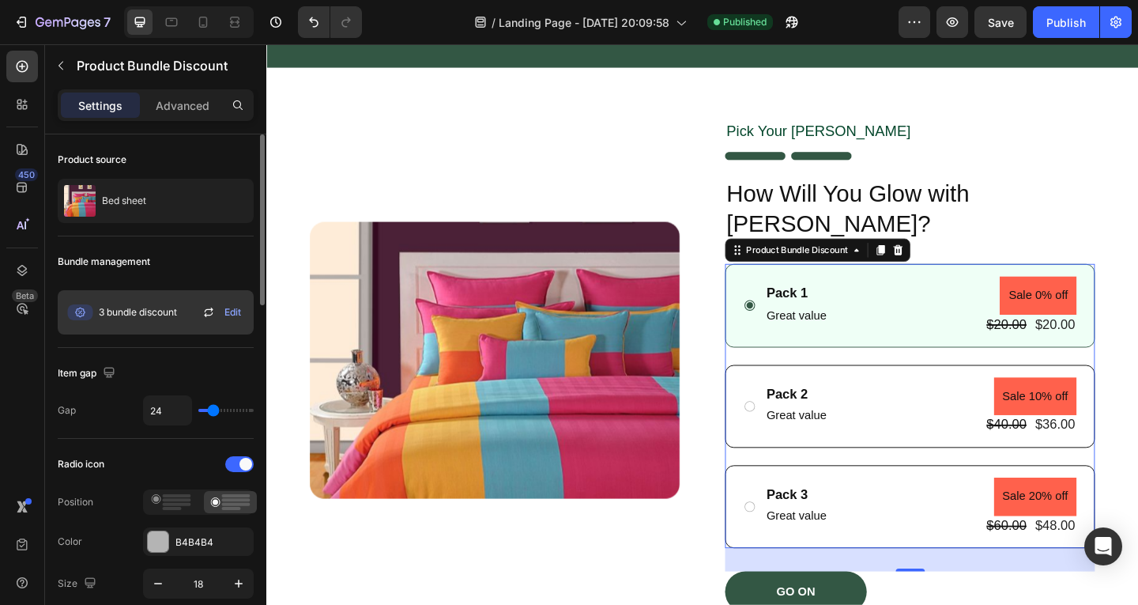
click at [235, 310] on span "Edit" at bounding box center [233, 312] width 17 height 14
click at [205, 314] on icon at bounding box center [208, 314] width 9 height 5
click at [80, 309] on icon at bounding box center [79, 312] width 25 height 16
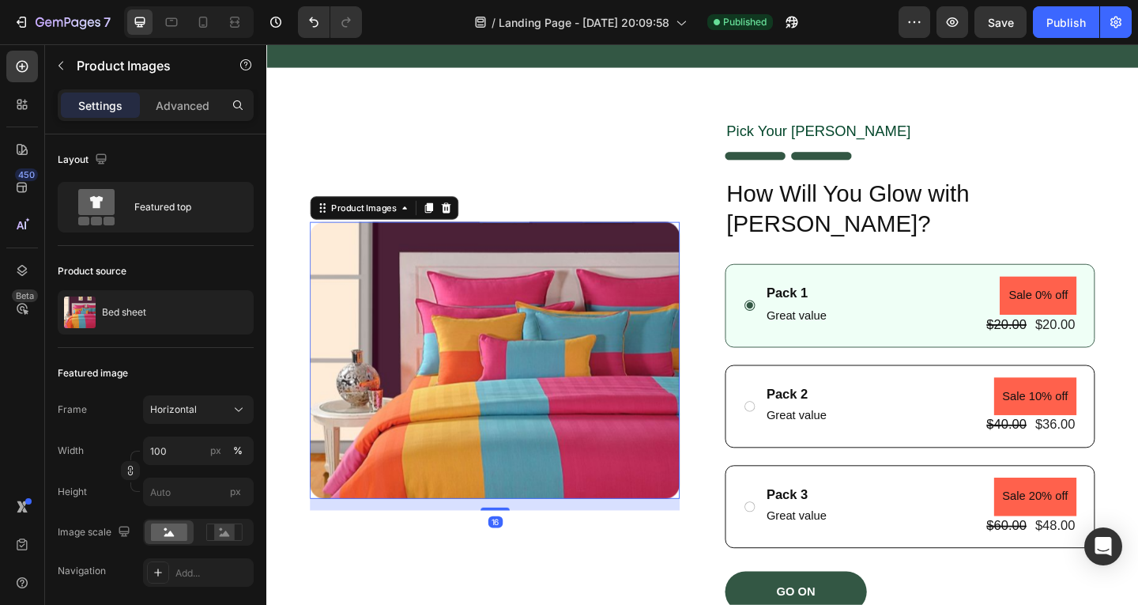
click at [415, 324] on img at bounding box center [515, 388] width 402 height 302
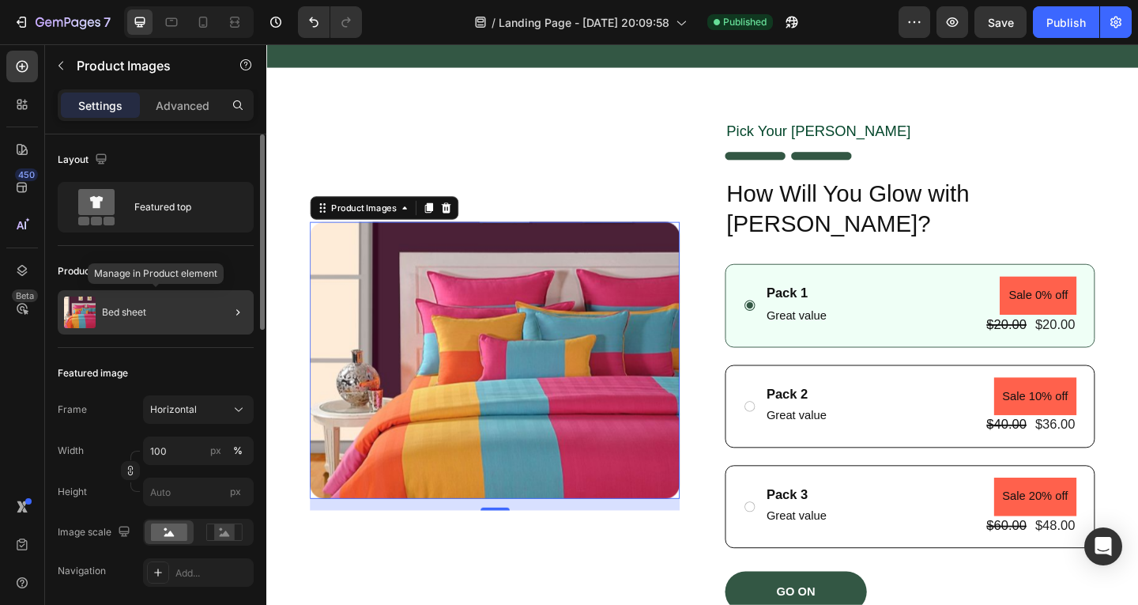
click at [130, 304] on div "Bed sheet" at bounding box center [156, 312] width 196 height 44
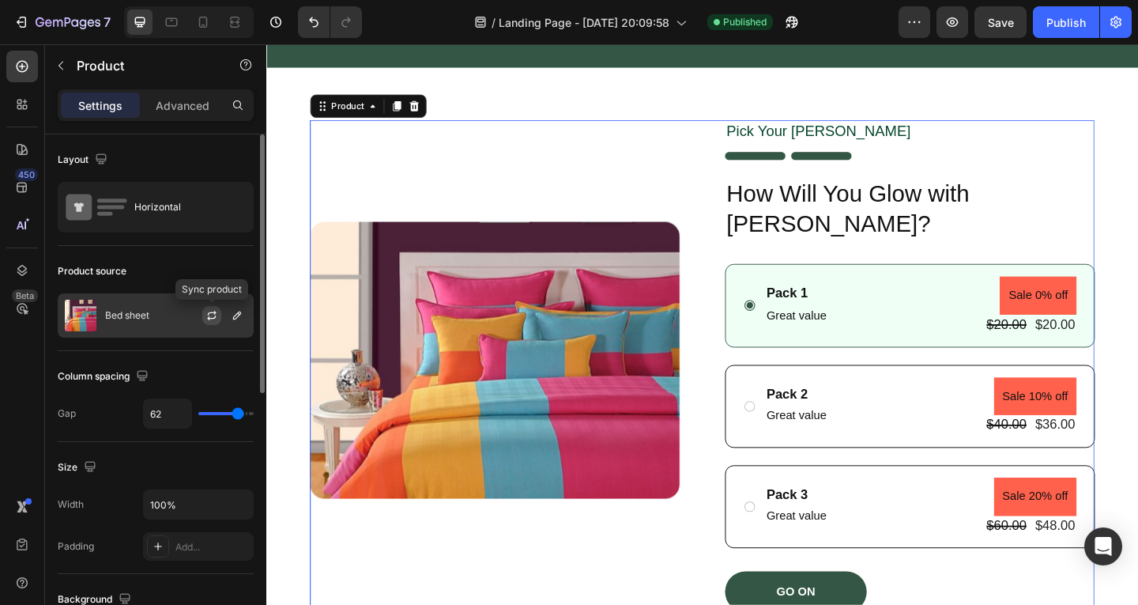
click at [208, 317] on icon "button" at bounding box center [212, 315] width 13 height 13
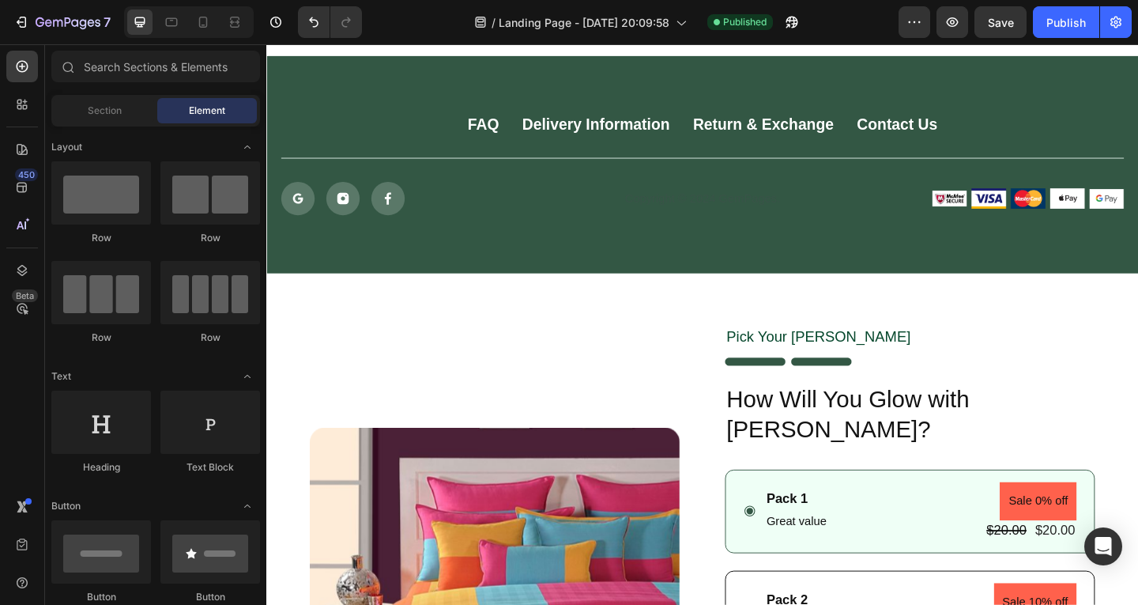
scroll to position [1180, 0]
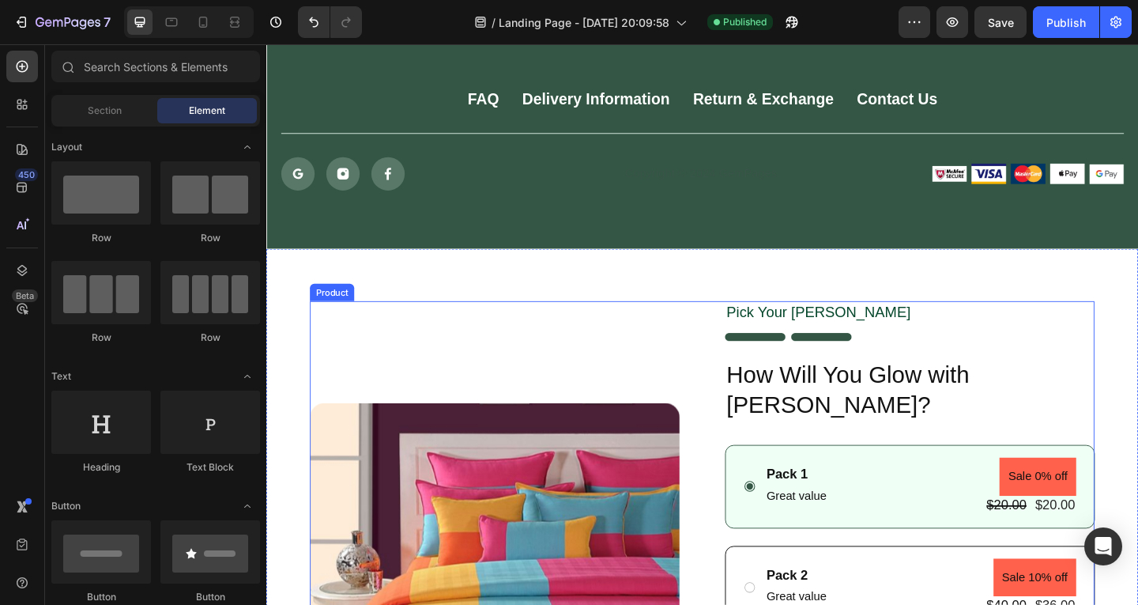
click at [993, 375] on div "Pick Your [PERSON_NAME] Text Block Image How Will You Glow with [PERSON_NAME]? …" at bounding box center [966, 590] width 402 height 535
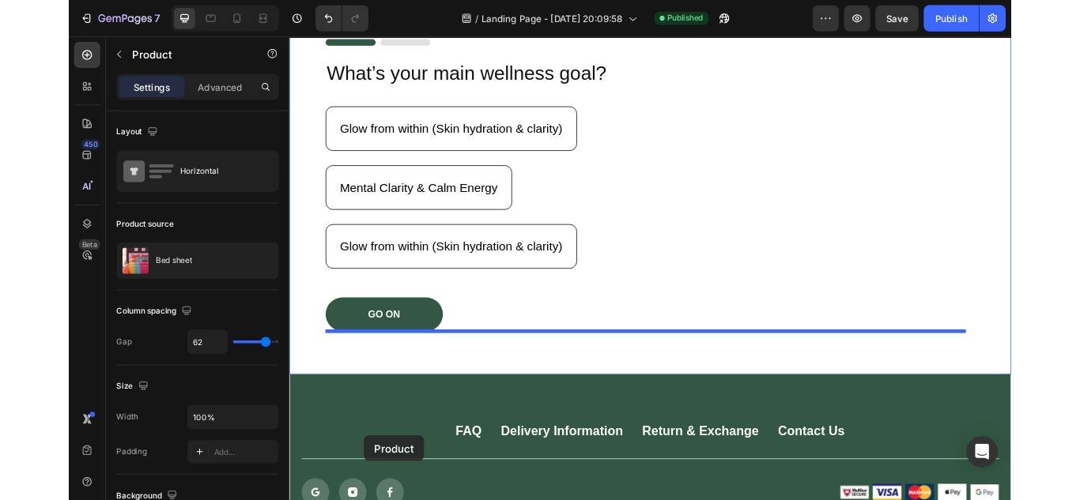
scroll to position [761, 0]
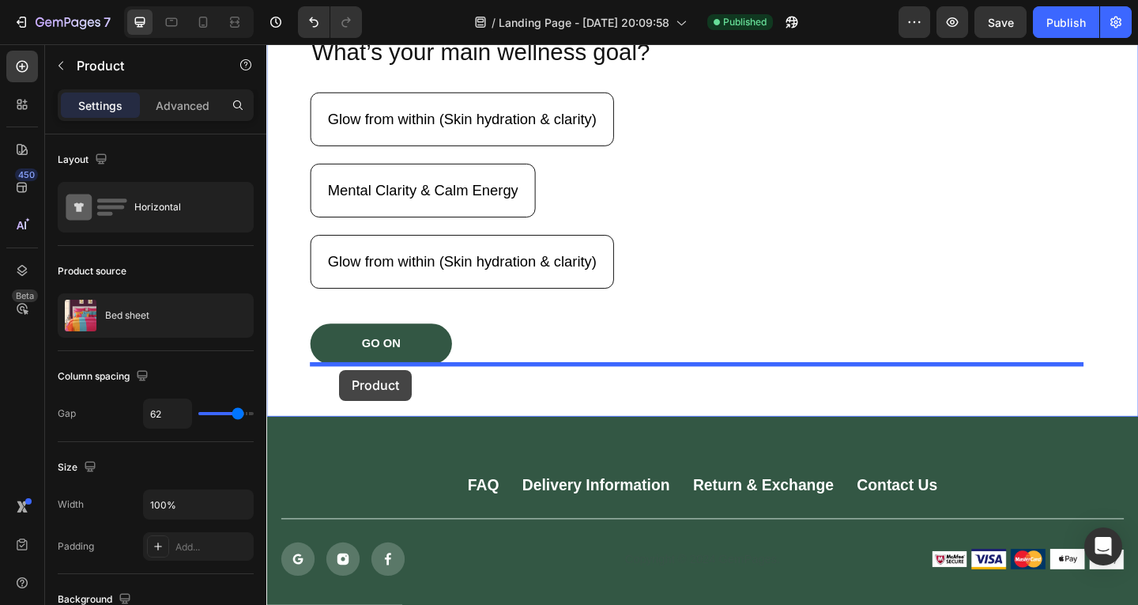
drag, startPoint x: 333, startPoint y: 312, endPoint x: 345, endPoint y: 400, distance: 88.7
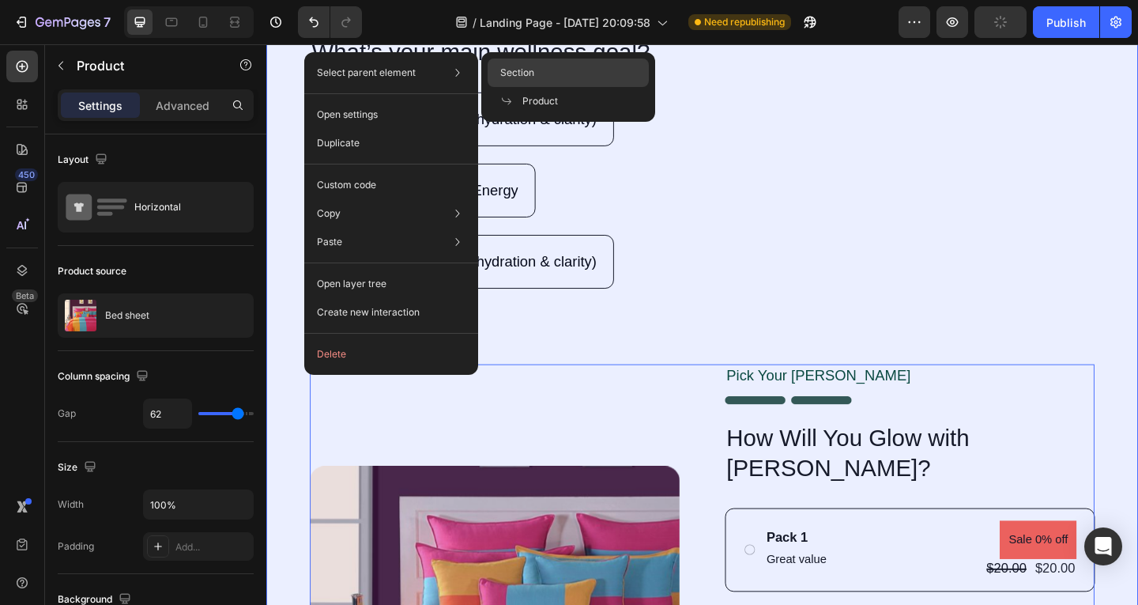
click at [524, 77] on span "Section" at bounding box center [517, 73] width 34 height 14
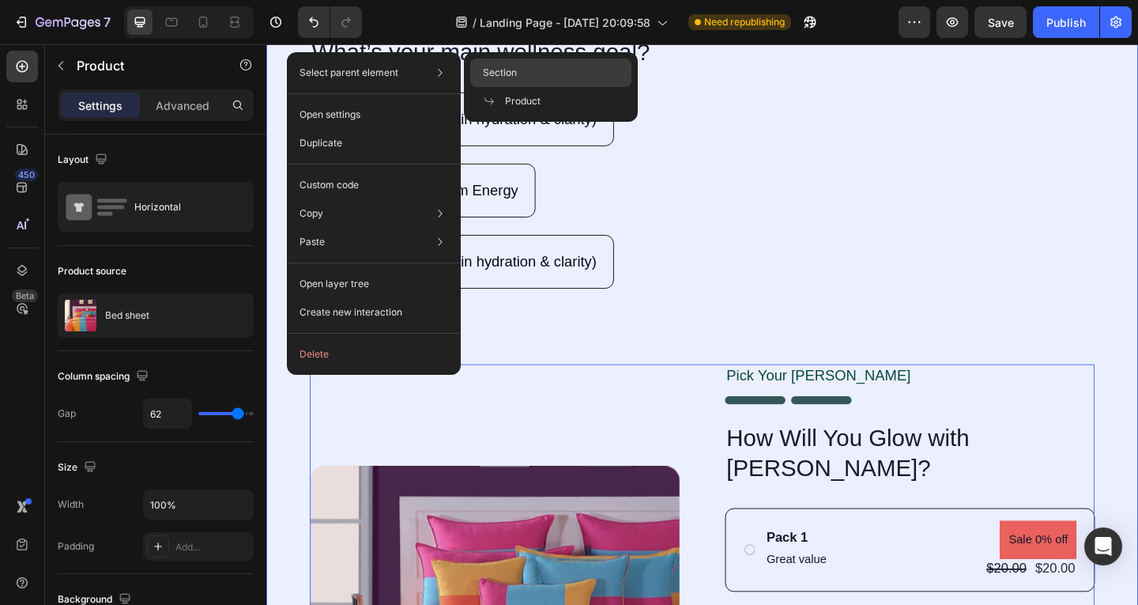
click at [521, 87] on div "Section" at bounding box center [550, 101] width 161 height 28
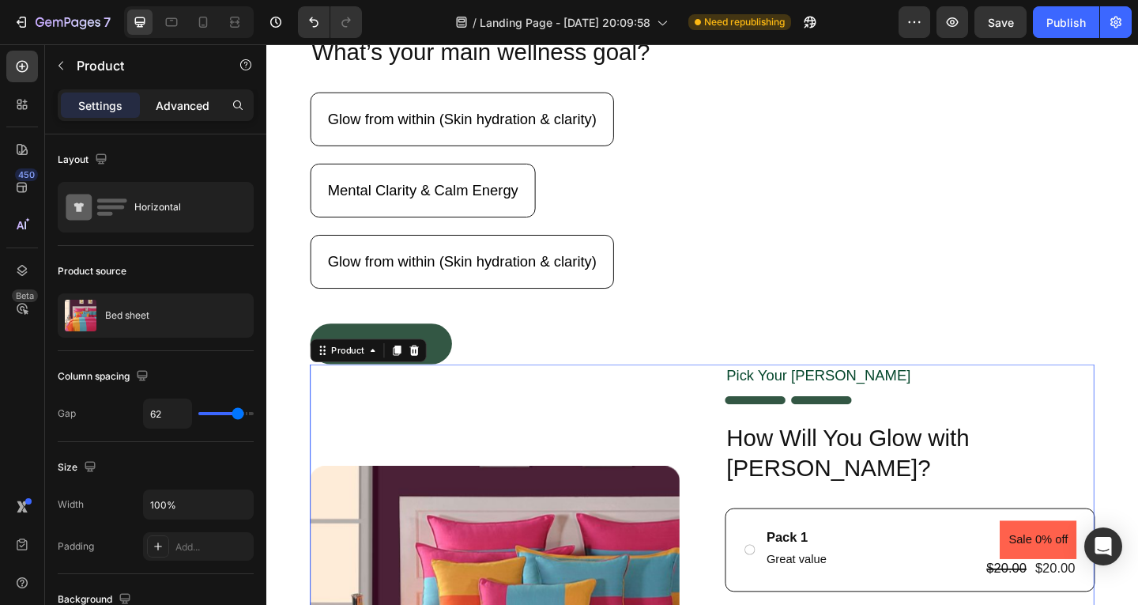
click at [177, 108] on p "Advanced" at bounding box center [183, 105] width 54 height 17
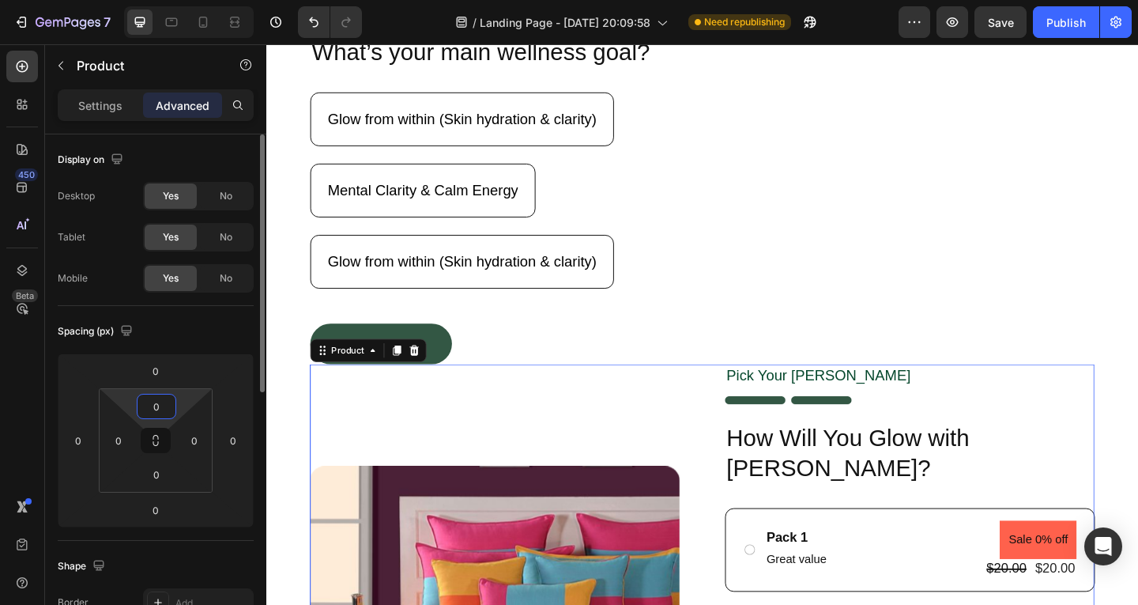
click at [161, 401] on input "0" at bounding box center [157, 406] width 32 height 24
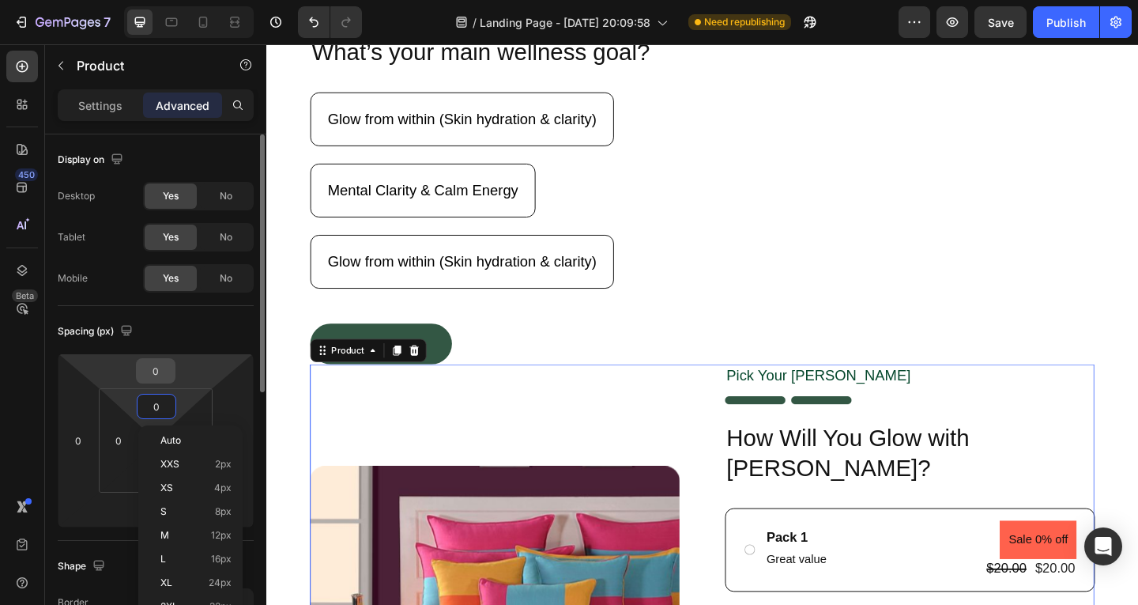
click at [165, 368] on input "0" at bounding box center [156, 371] width 32 height 24
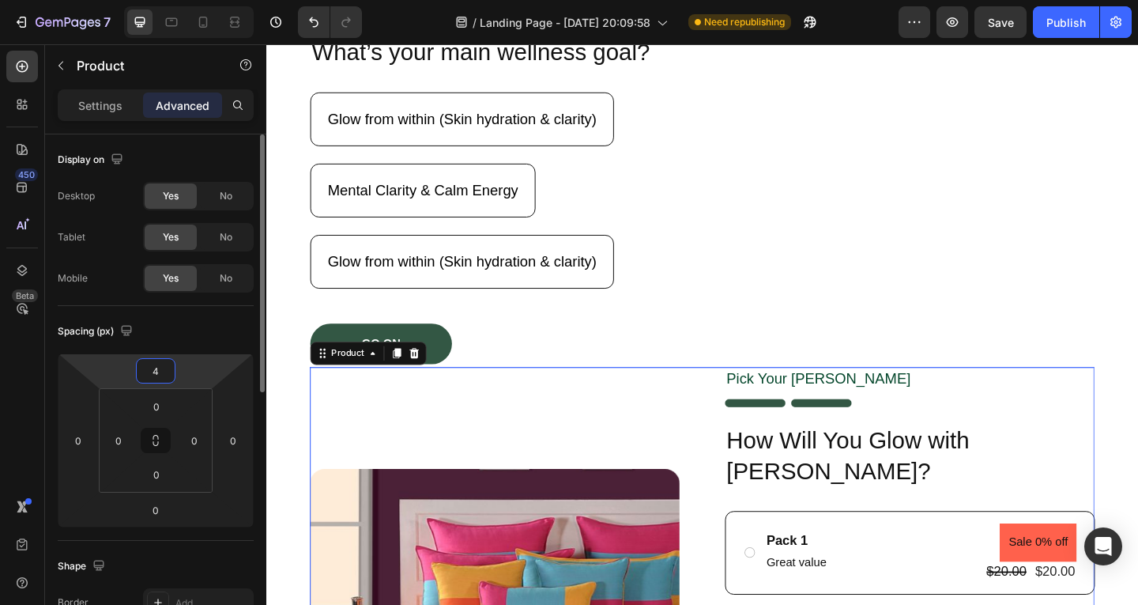
type input "40"
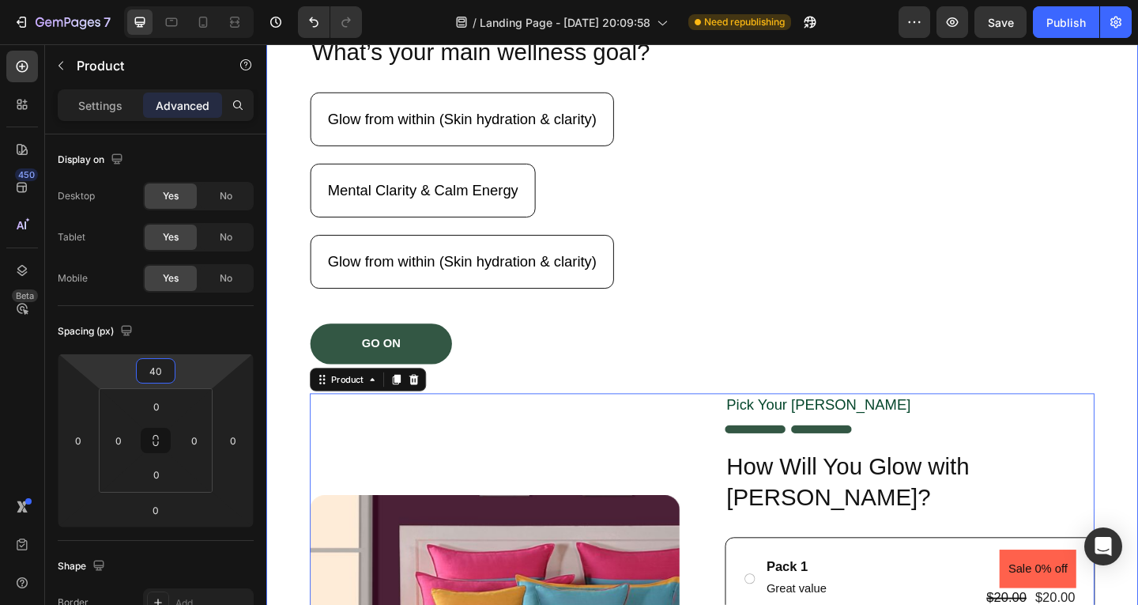
click at [566, 409] on div "Pick Your [PERSON_NAME] Text Block Image What’s your main wellness goal? Headin…" at bounding box center [741, 466] width 854 height 986
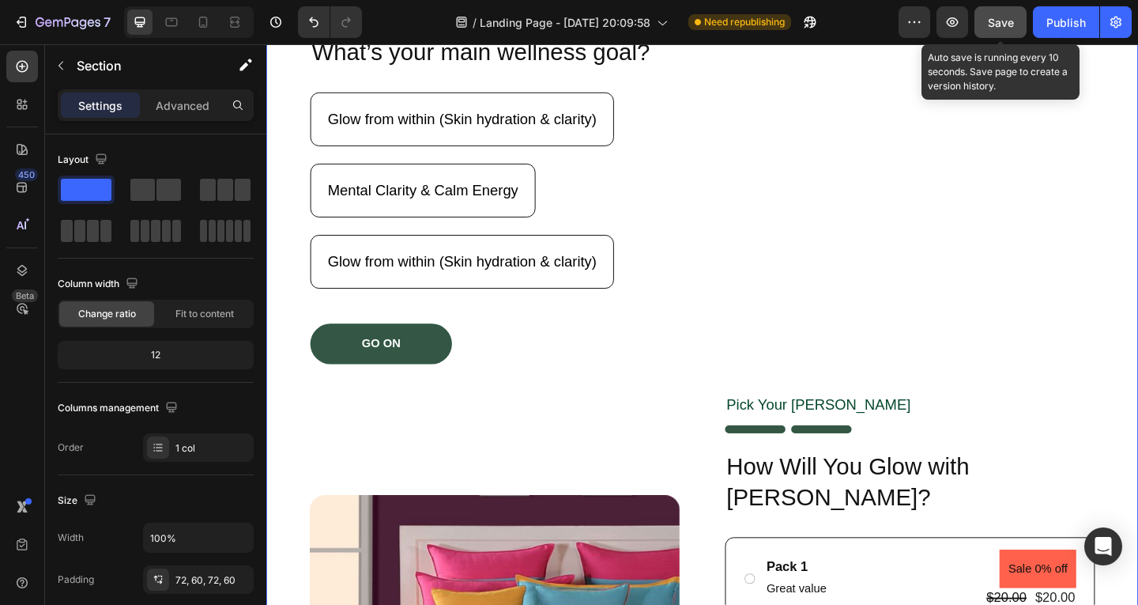
click at [986, 23] on button "Save" at bounding box center [1001, 22] width 52 height 32
